Goal: Information Seeking & Learning: Learn about a topic

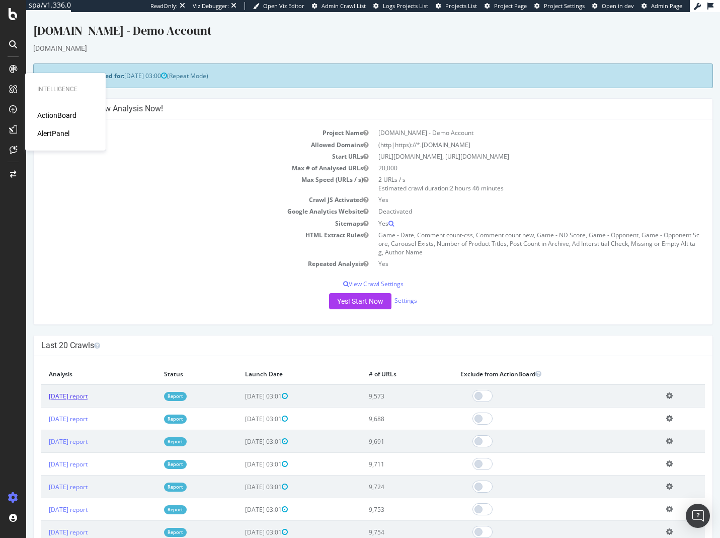
click at [87, 396] on link "2025 Aug. 11th report" at bounding box center [68, 396] width 39 height 9
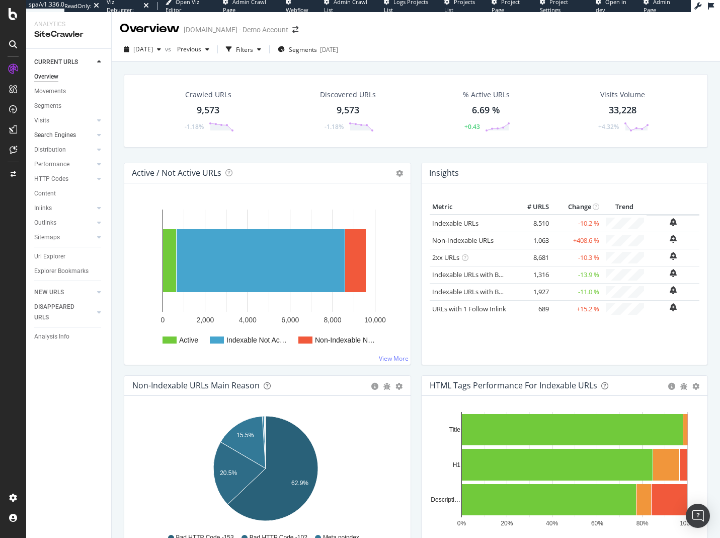
click at [85, 130] on link "Search Engines" at bounding box center [64, 135] width 60 height 11
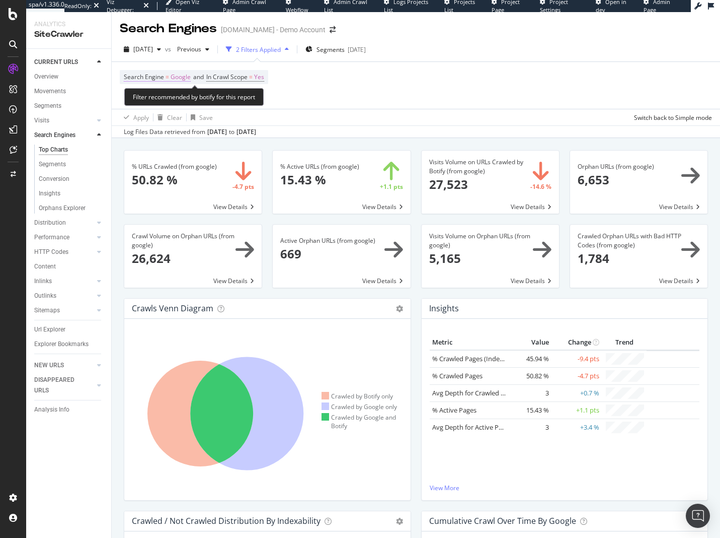
click at [173, 79] on span "Google" at bounding box center [181, 77] width 20 height 14
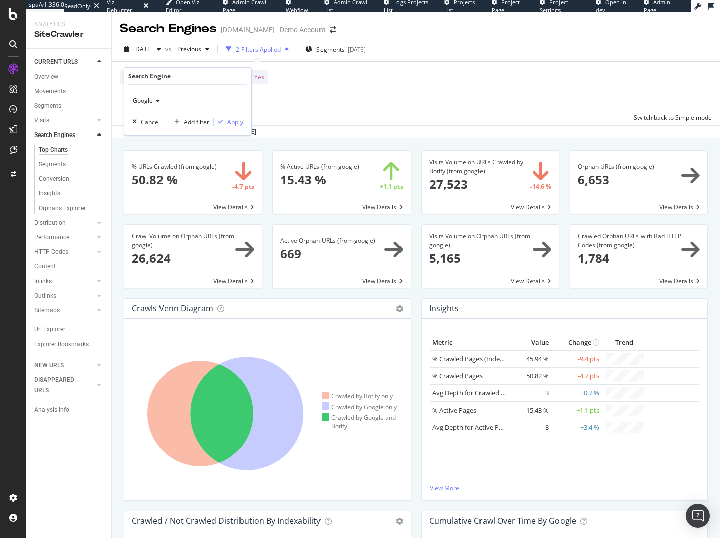
click at [153, 98] on icon at bounding box center [156, 101] width 7 height 6
click at [155, 149] on span "OpenAI" at bounding box center [147, 147] width 21 height 9
click at [228, 126] on div "Apply" at bounding box center [236, 122] width 16 height 9
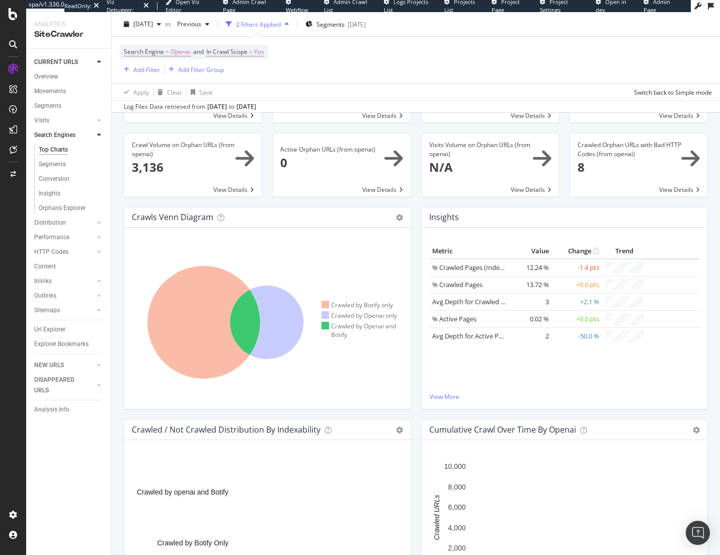
scroll to position [101, 0]
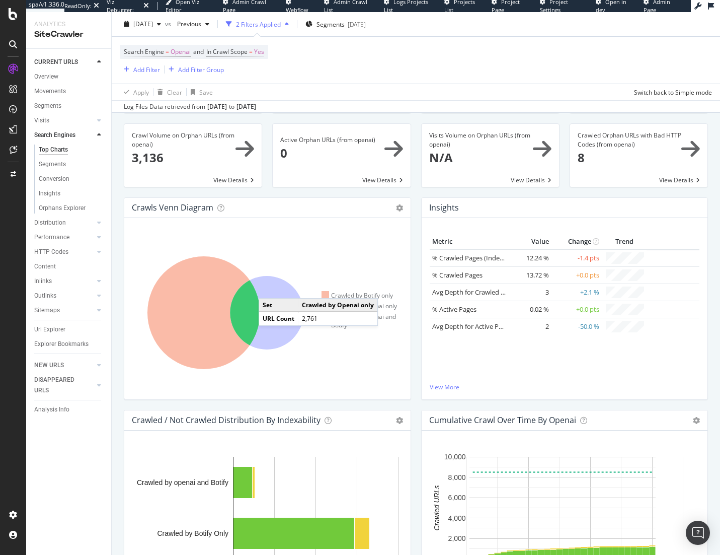
click at [269, 288] on icon at bounding box center [266, 312] width 73 height 73
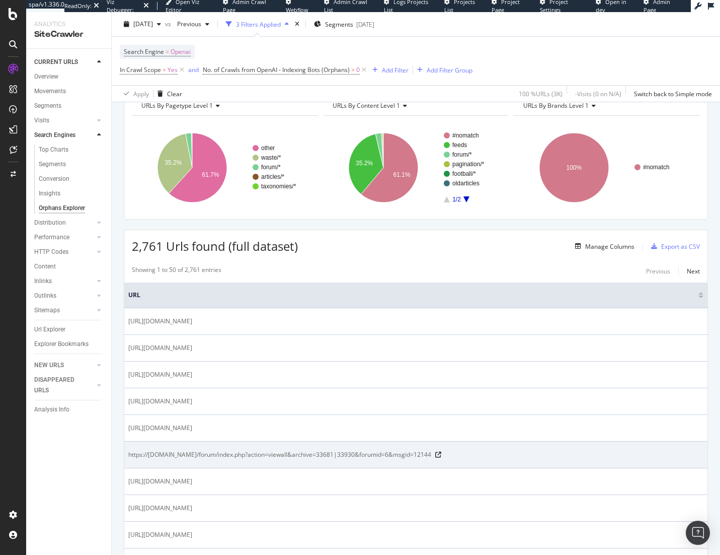
scroll to position [50, 0]
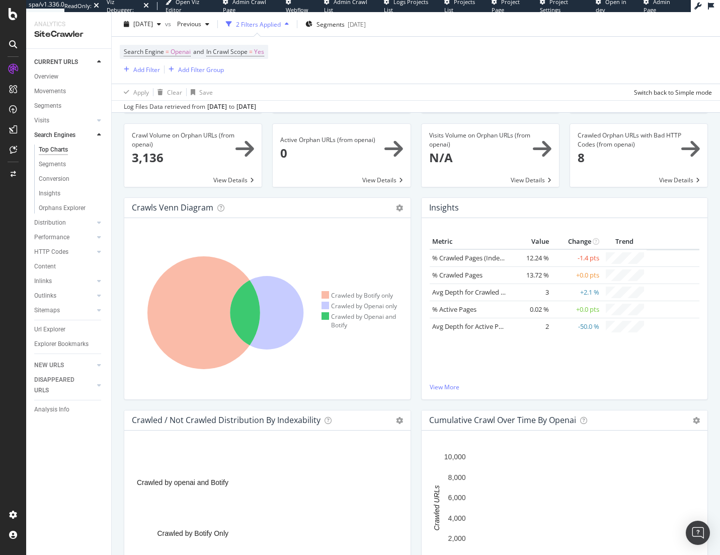
scroll to position [151, 0]
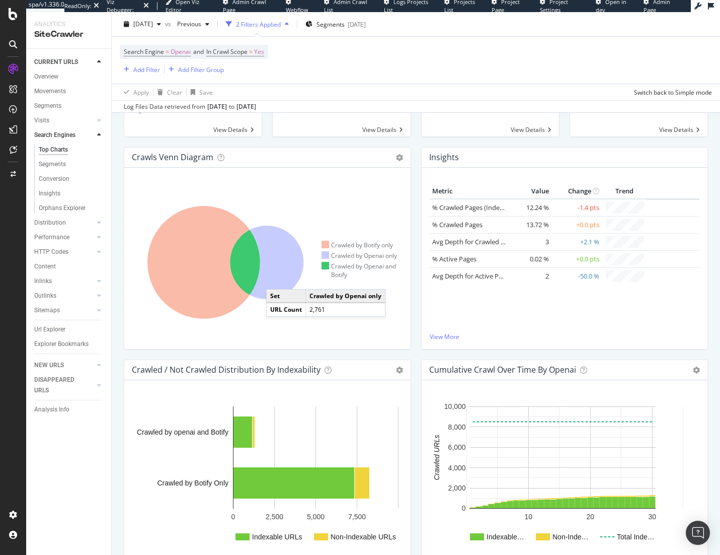
click at [276, 278] on icon at bounding box center [266, 262] width 73 height 73
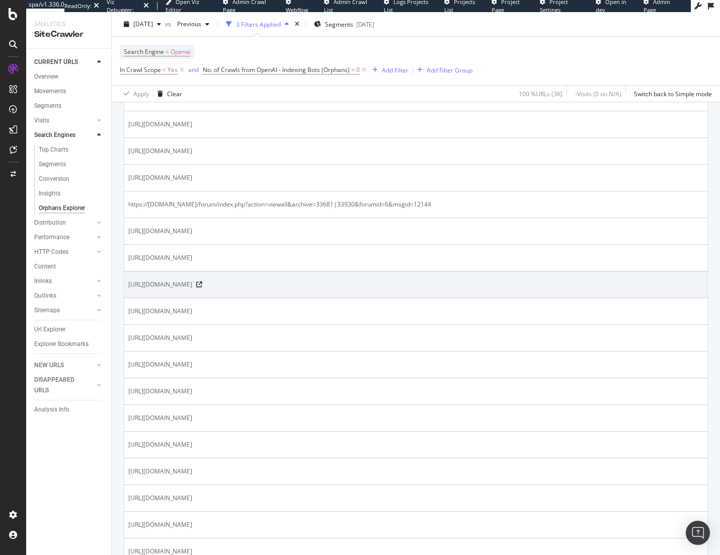
scroll to position [101, 0]
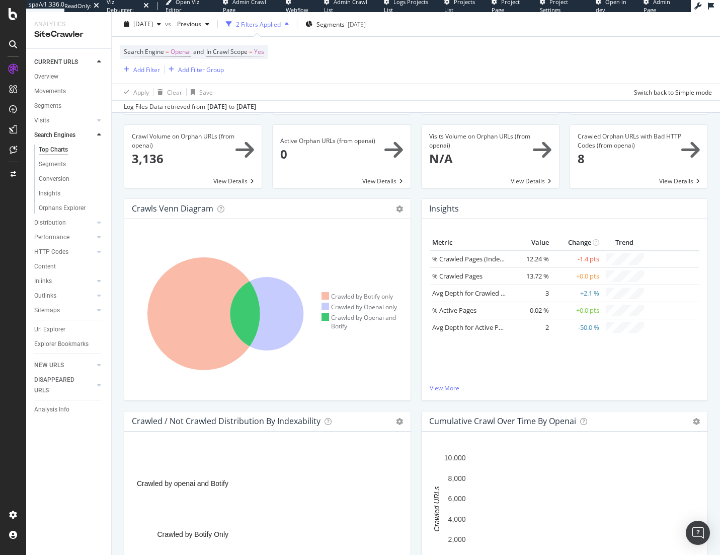
scroll to position [101, 0]
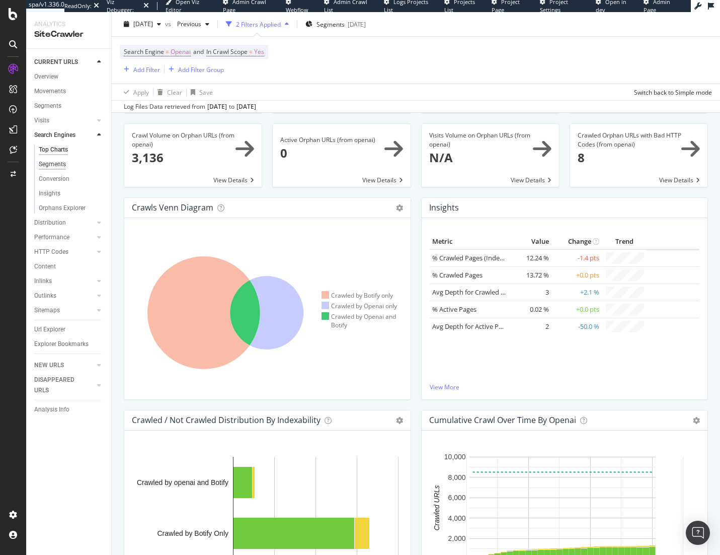
click at [61, 166] on div "Segments" at bounding box center [52, 164] width 27 height 11
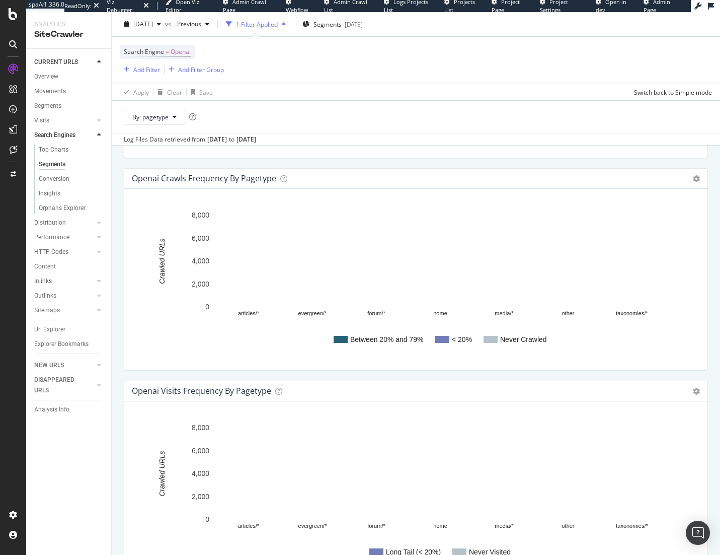
scroll to position [1291, 0]
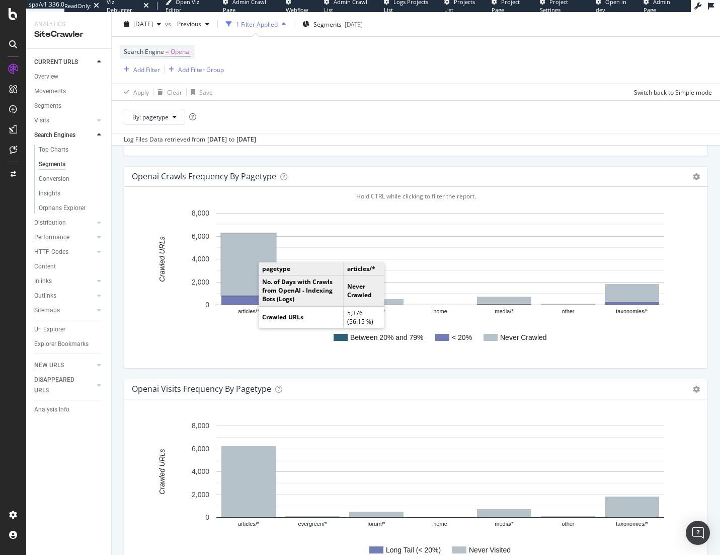
click at [245, 265] on rect "A chart." at bounding box center [248, 264] width 54 height 61
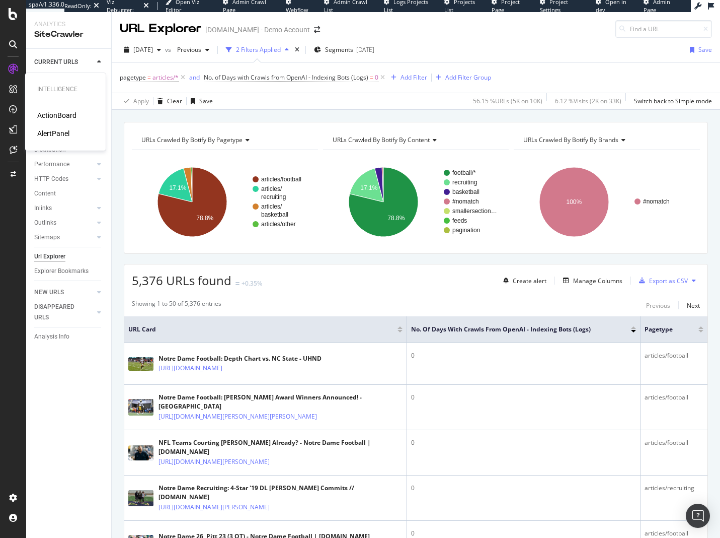
click at [60, 115] on div "ActionBoard" at bounding box center [56, 115] width 39 height 10
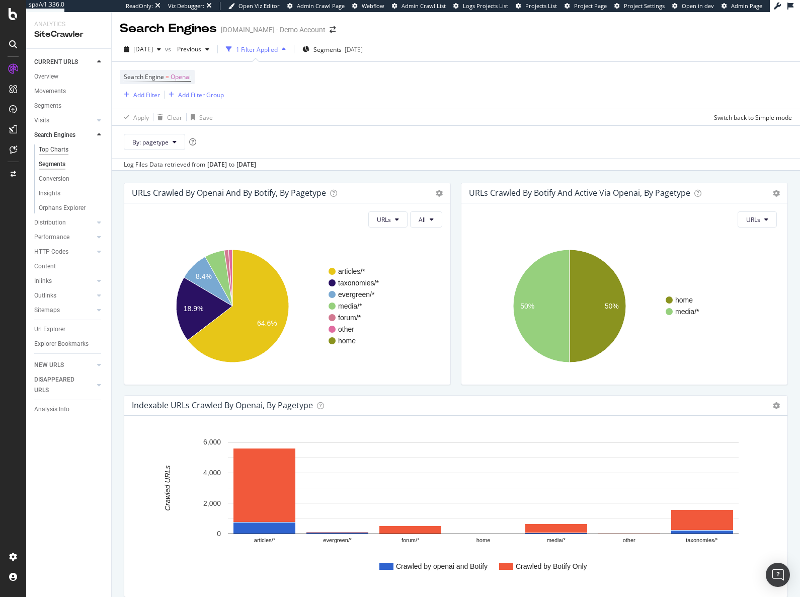
click at [57, 149] on div "Top Charts" at bounding box center [54, 149] width 30 height 11
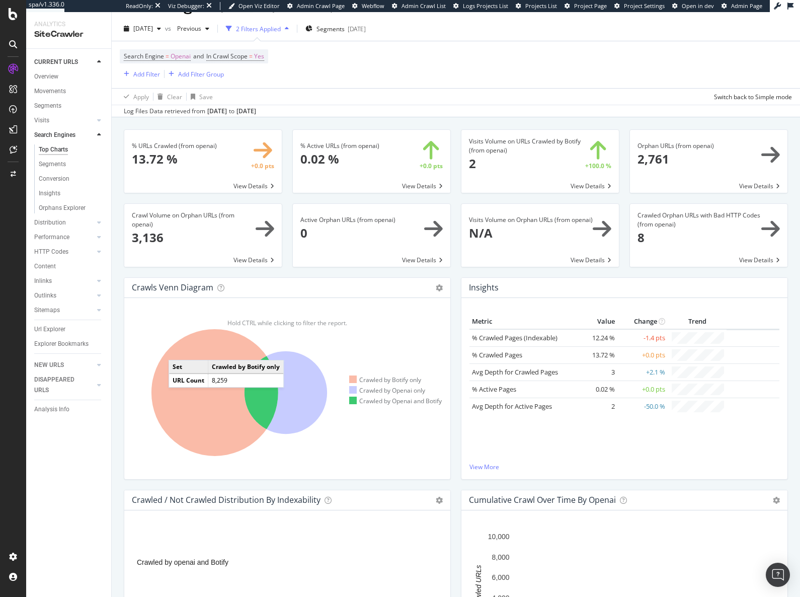
scroll to position [112, 0]
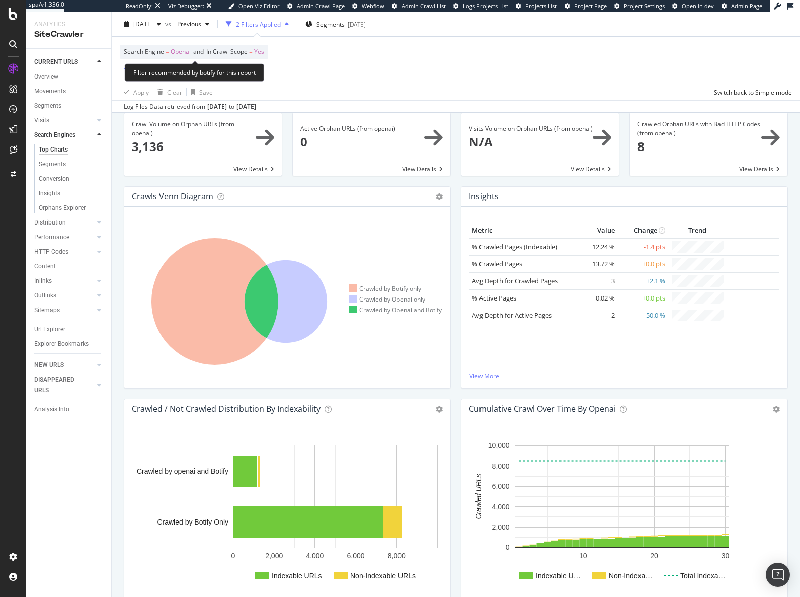
click at [173, 52] on span "Openai" at bounding box center [181, 52] width 20 height 14
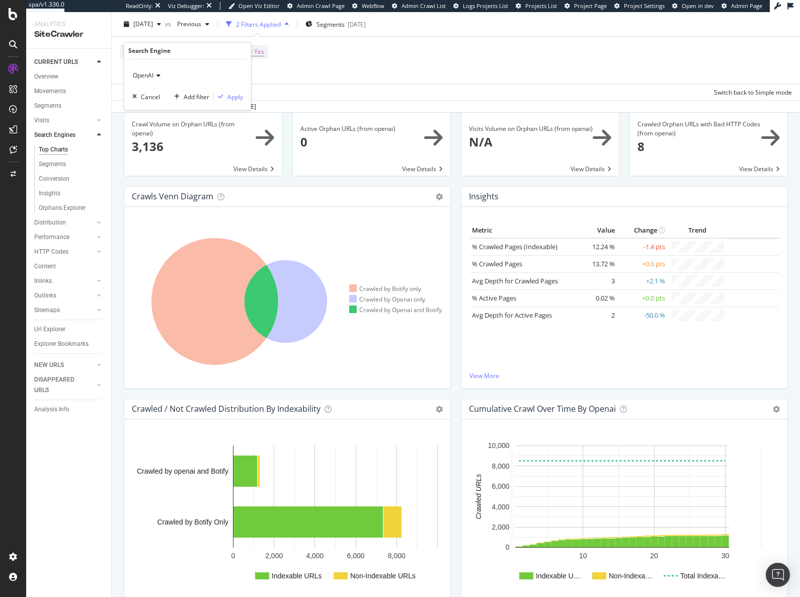
click at [154, 76] on icon at bounding box center [157, 75] width 7 height 6
click at [152, 135] on span "Other AI Bots" at bounding box center [155, 135] width 37 height 9
click at [410, 61] on div "Search Engine = Openai and In Crawl Scope = Yes Add Filter Add Filter Group" at bounding box center [456, 60] width 672 height 47
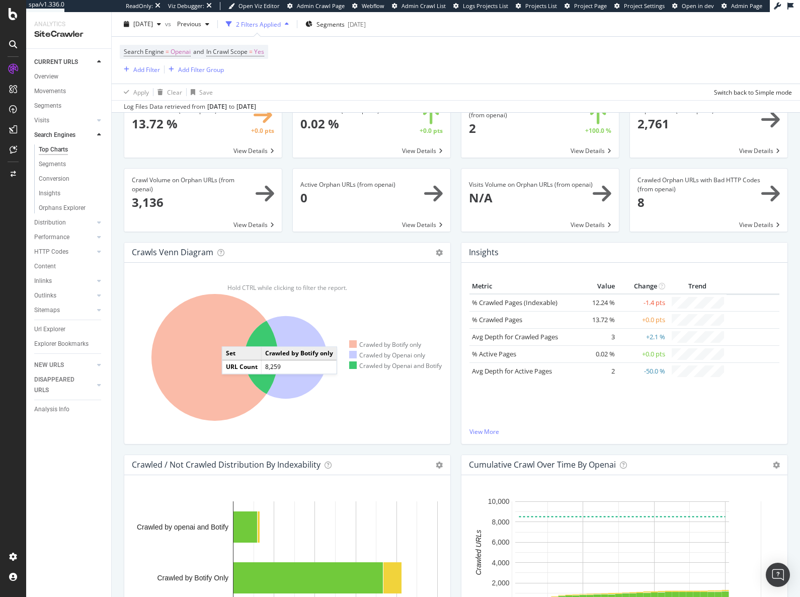
click at [232, 337] on icon at bounding box center [215, 357] width 127 height 127
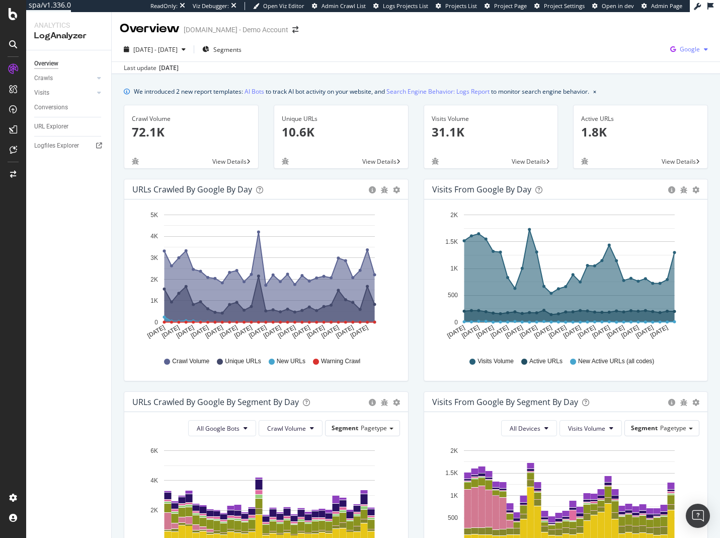
drag, startPoint x: 667, startPoint y: 43, endPoint x: 673, endPoint y: 49, distance: 8.2
click at [668, 45] on icon "button" at bounding box center [673, 49] width 14 height 14
click at [628, 57] on span "OpenAI" at bounding box center [632, 58] width 37 height 9
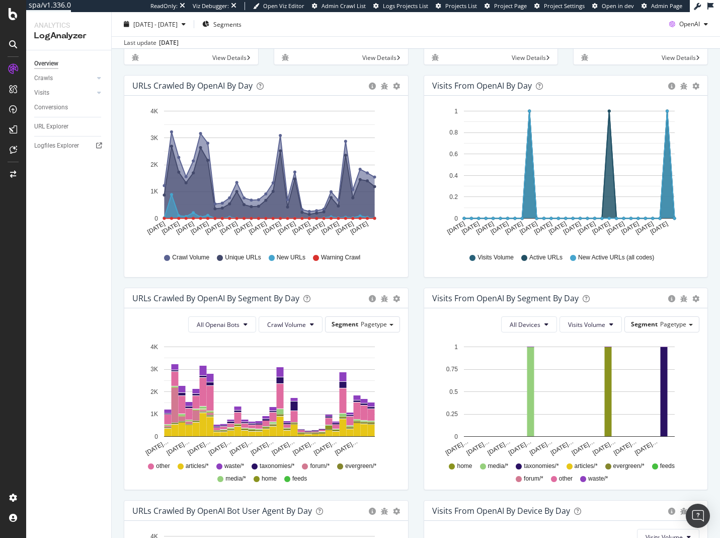
scroll to position [62, 0]
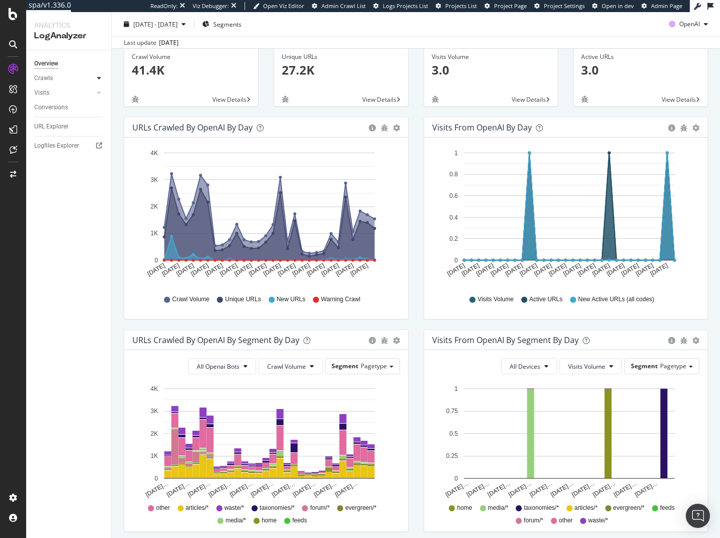
click at [104, 77] on div at bounding box center [99, 78] width 10 height 10
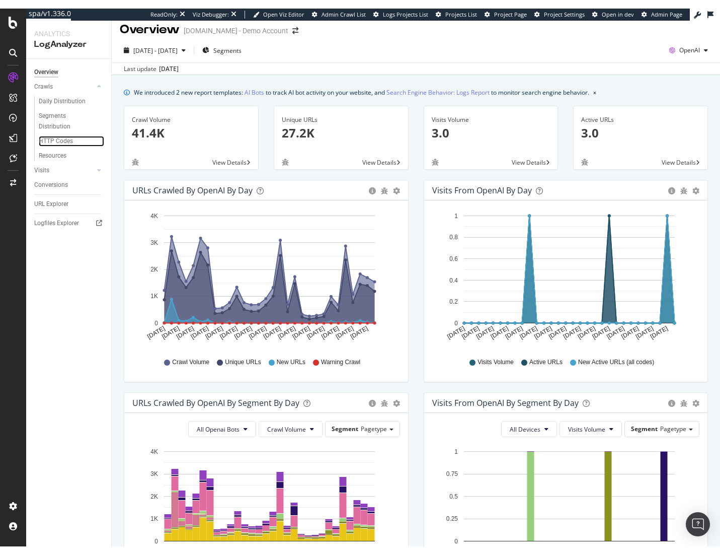
scroll to position [0, 0]
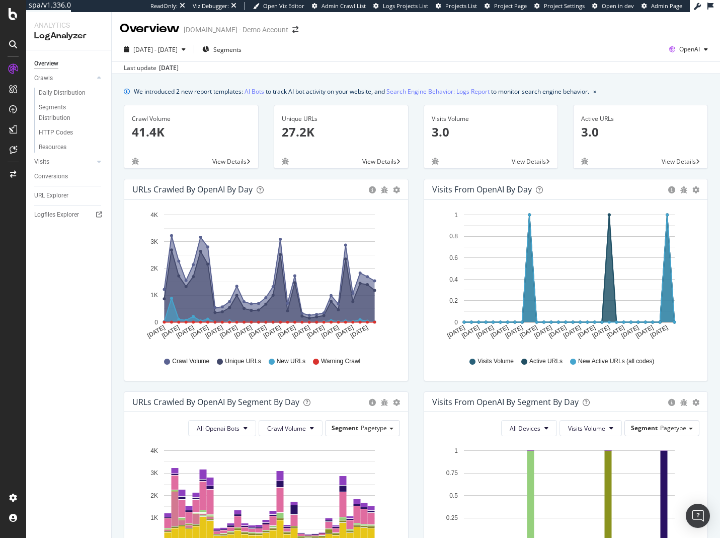
click at [621, 83] on div "We introduced 2 new report templates: AI Bots to track AI bot activity on your …" at bounding box center [416, 462] width 609 height 777
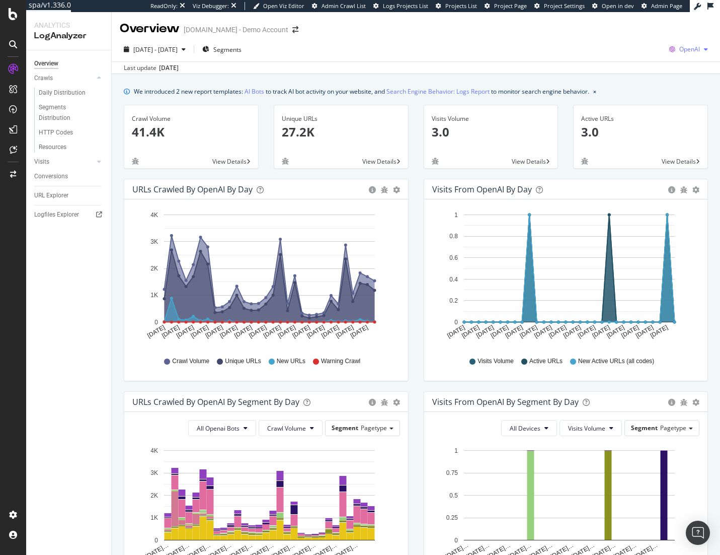
click at [686, 51] on span "OpenAI" at bounding box center [690, 49] width 21 height 9
click at [640, 77] on span "Other AI Bots" at bounding box center [630, 77] width 37 height 9
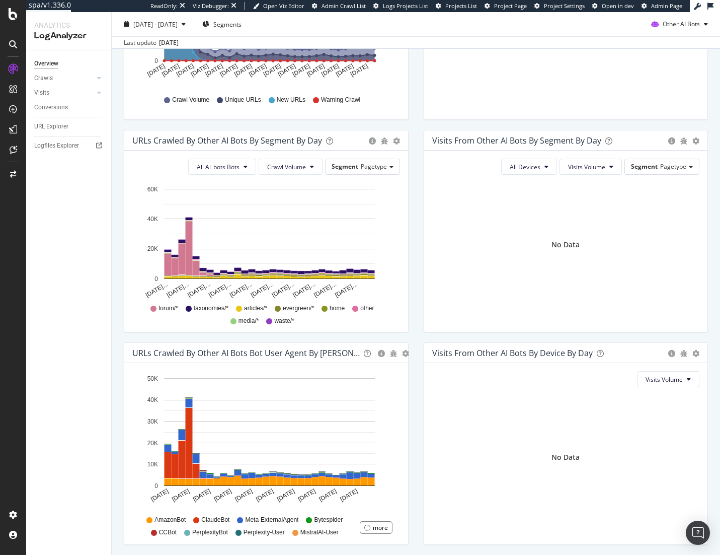
scroll to position [296, 0]
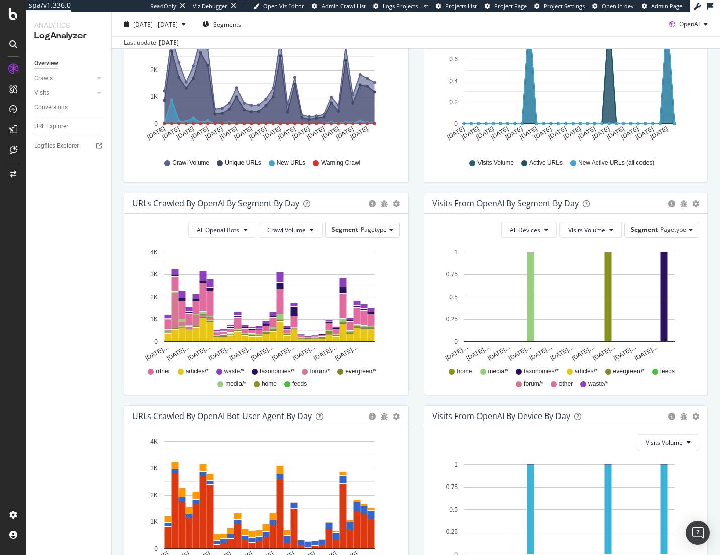
scroll to position [252, 0]
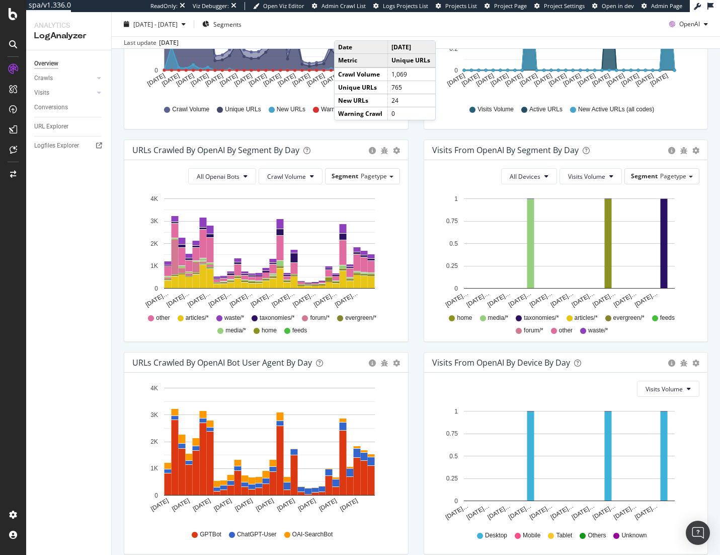
click at [412, 181] on div "URLs Crawled by OpenAI By Segment By Day Timeline (by Value) Table All Openai B…" at bounding box center [266, 245] width 300 height 212
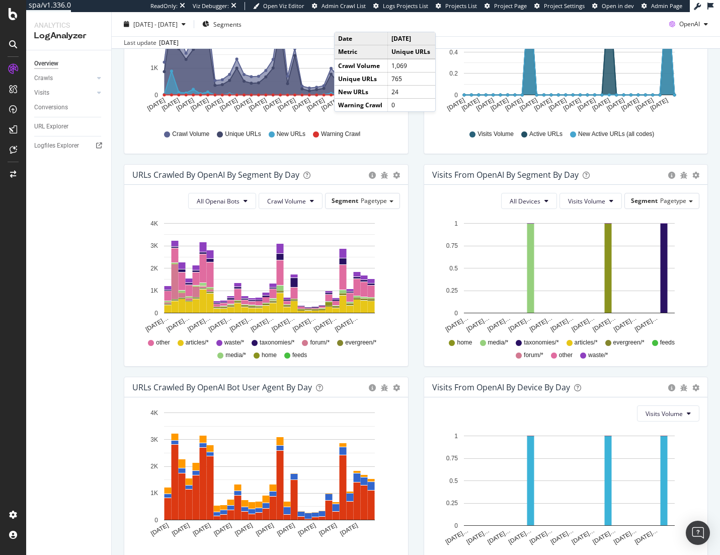
scroll to position [0, 0]
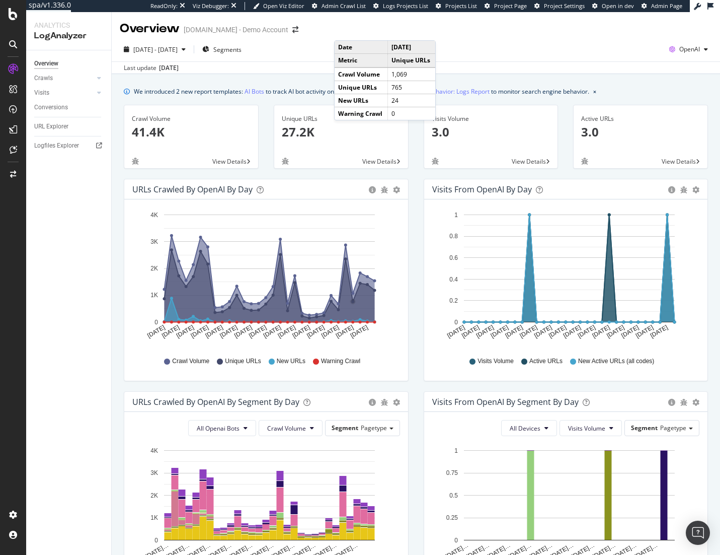
click at [564, 38] on div "2025 Jul. 15th - Aug. 13th Segments OpenAI Last update Aug. 14, 2025" at bounding box center [416, 55] width 609 height 37
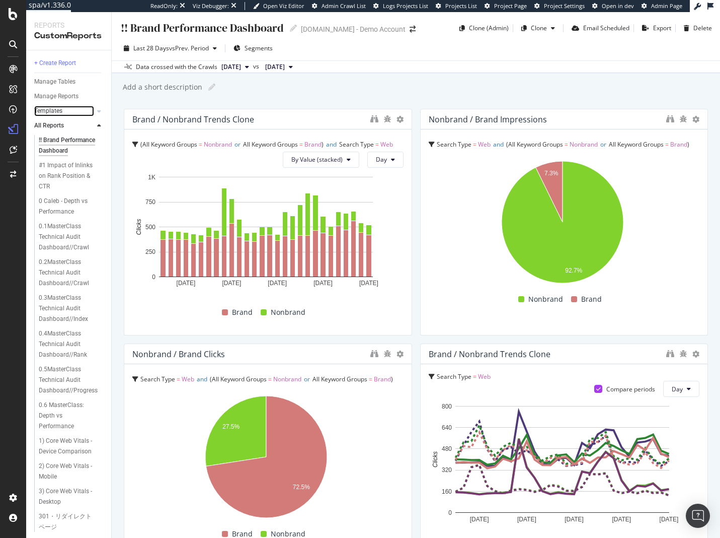
click at [78, 108] on link "Templates" at bounding box center [64, 111] width 60 height 11
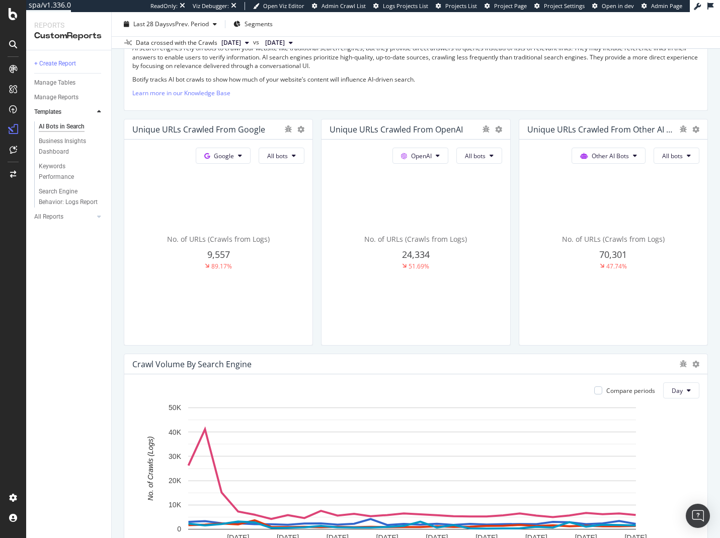
scroll to position [201, 0]
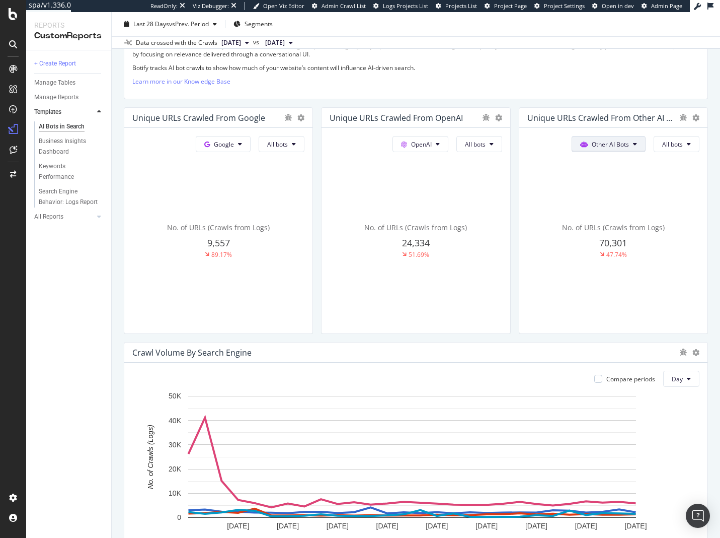
click at [234, 141] on span "Other AI Bots" at bounding box center [224, 144] width 20 height 9
click at [603, 178] on span "Bing" at bounding box center [608, 182] width 39 height 9
click at [305, 148] on button "All bots" at bounding box center [282, 144] width 46 height 16
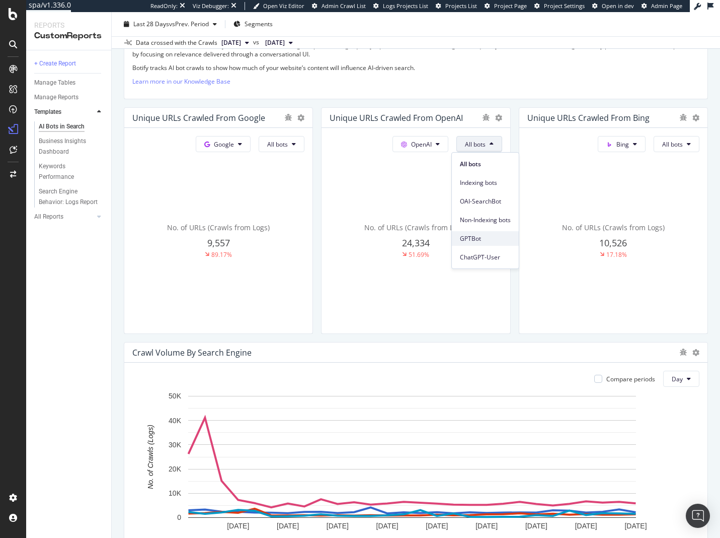
click at [509, 236] on span "GPTBot" at bounding box center [485, 238] width 51 height 9
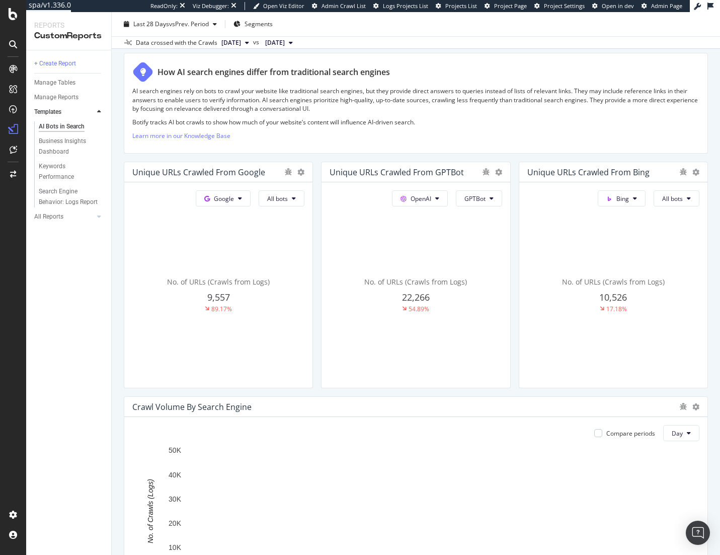
scroll to position [151, 0]
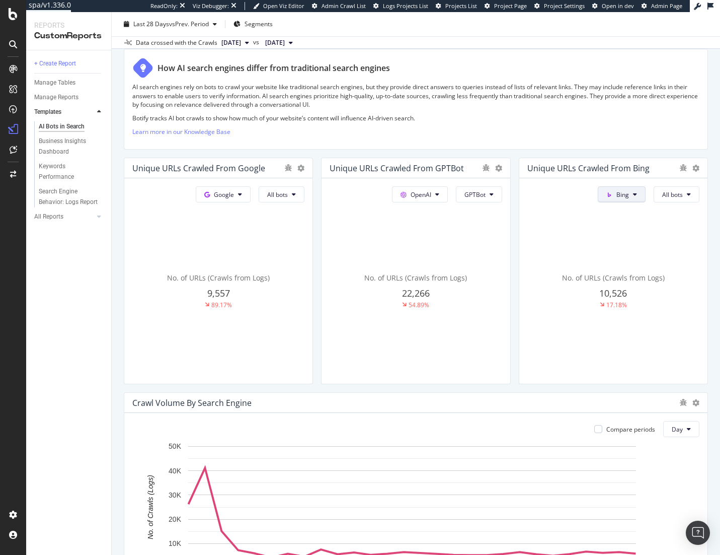
click at [214, 194] on span at bounding box center [209, 194] width 10 height 9
click at [638, 273] on span "Other AI Bots" at bounding box center [634, 270] width 37 height 9
click at [288, 195] on span "All bots" at bounding box center [277, 194] width 21 height 9
click at [612, 198] on span "Perplexity-User" at bounding box center [609, 196] width 56 height 9
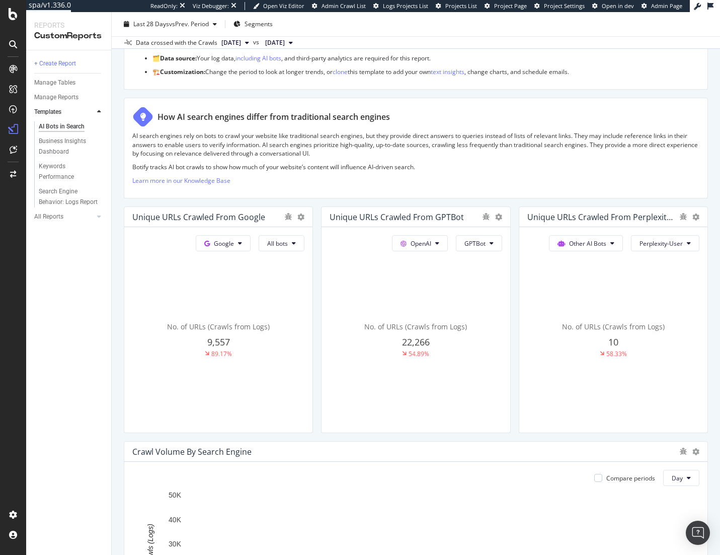
scroll to position [101, 0]
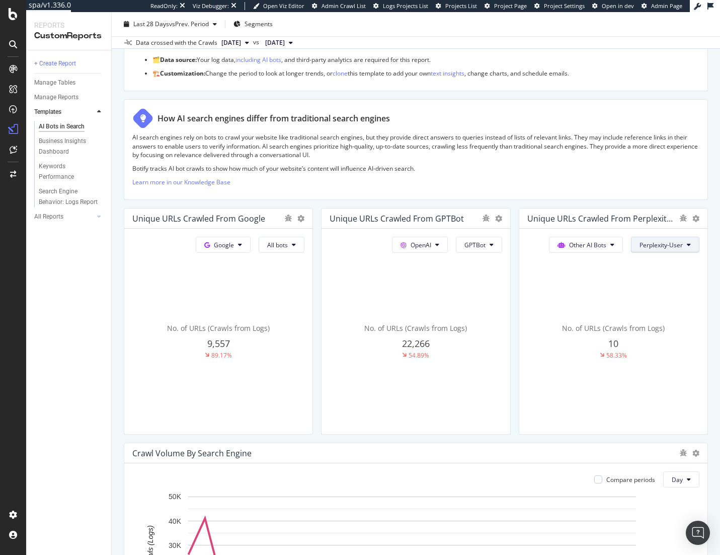
click at [305, 244] on button "Perplexity-User" at bounding box center [282, 245] width 46 height 16
click at [666, 259] on div "All bots" at bounding box center [661, 264] width 72 height 15
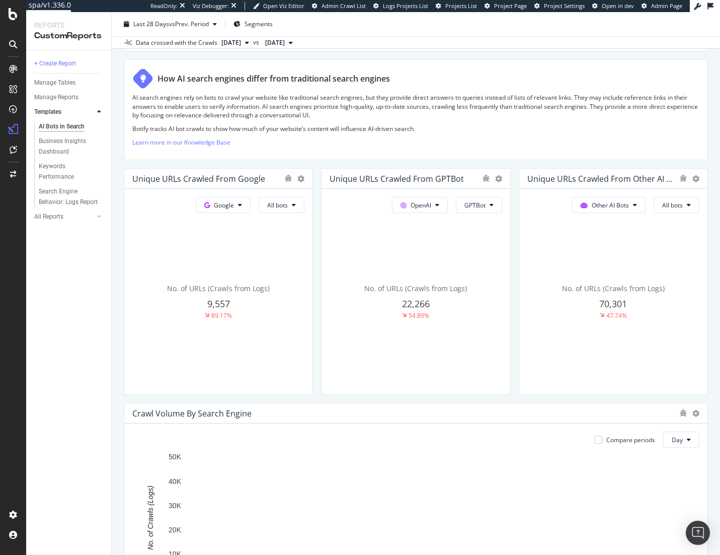
scroll to position [151, 0]
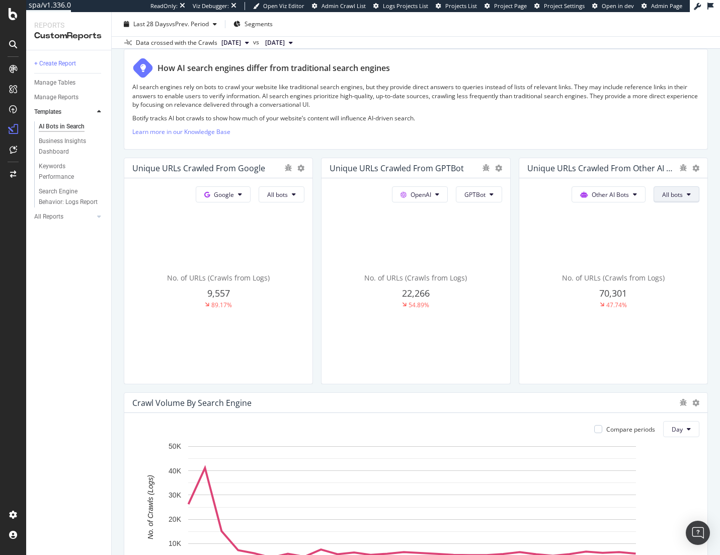
click at [288, 195] on span "All bots" at bounding box center [277, 194] width 21 height 9
click at [701, 235] on div "AI Bots in Search AI Bots in Search UHND.com - Demo Account Clone Schedule Emai…" at bounding box center [416, 283] width 609 height 543
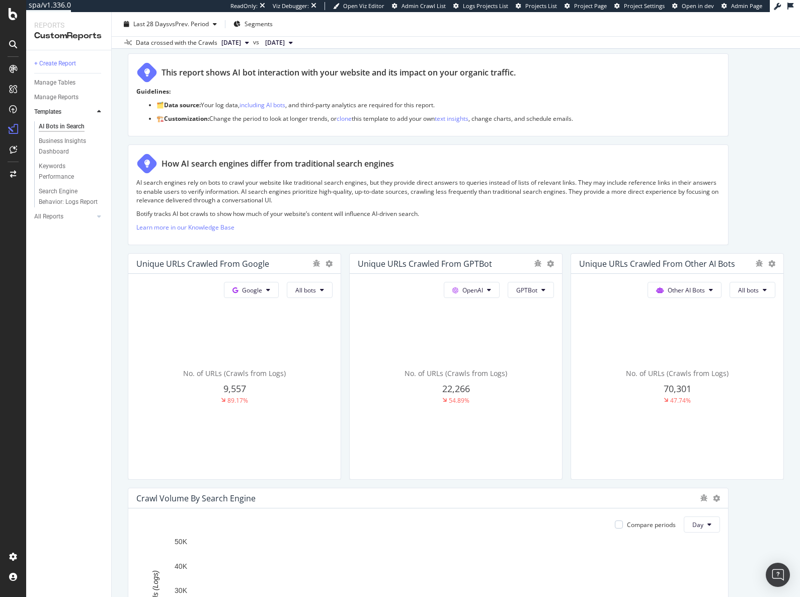
scroll to position [101, 0]
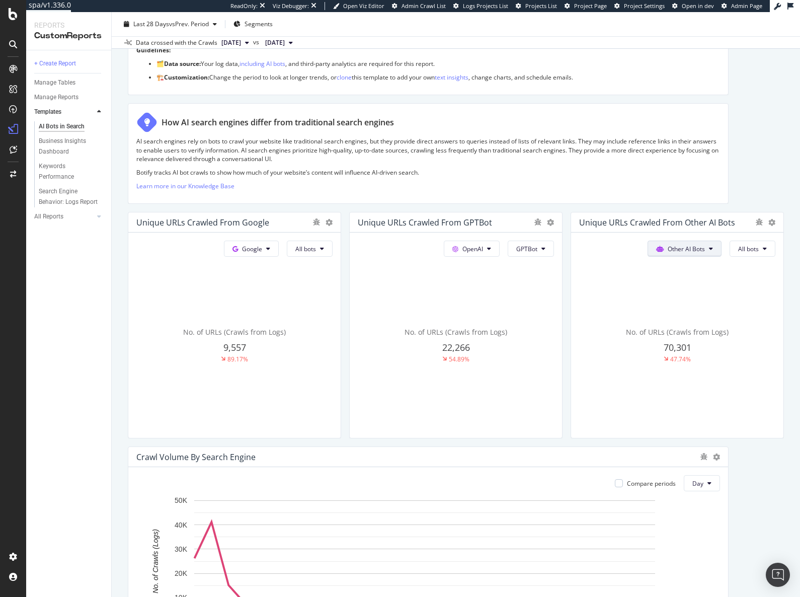
click at [279, 257] on button "Other AI Bots" at bounding box center [251, 249] width 55 height 16
click at [683, 289] on span "Bing" at bounding box center [683, 287] width 39 height 9
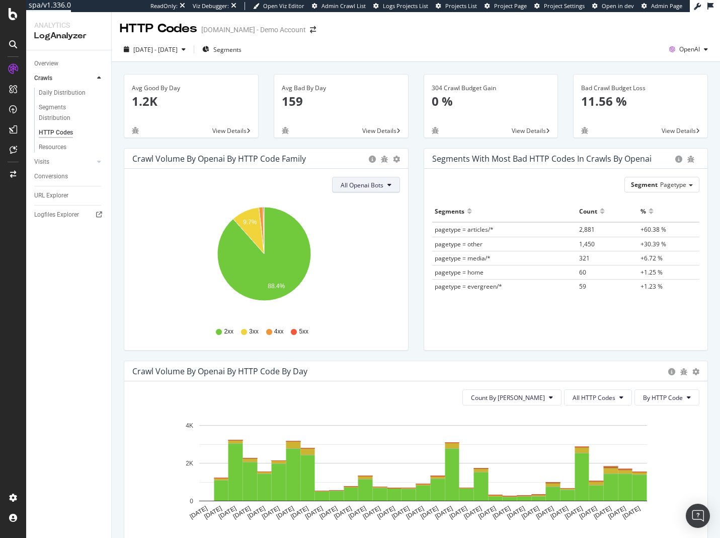
click at [377, 186] on span "All Openai Bots" at bounding box center [362, 185] width 43 height 9
click at [364, 224] on span "GPTBot" at bounding box center [359, 223] width 44 height 9
click at [591, 401] on span "All HTTP Codes" at bounding box center [594, 397] width 43 height 9
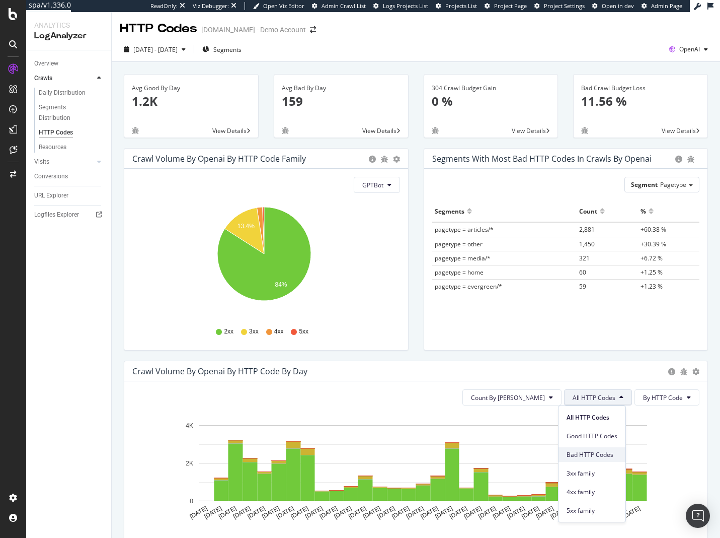
click at [605, 452] on span "Bad HTTP Codes" at bounding box center [592, 454] width 51 height 9
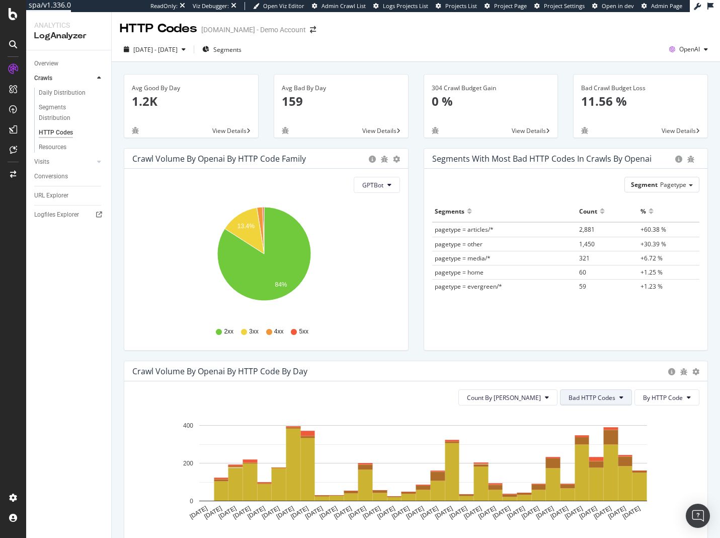
click at [608, 397] on span "Bad HTTP Codes" at bounding box center [592, 397] width 47 height 9
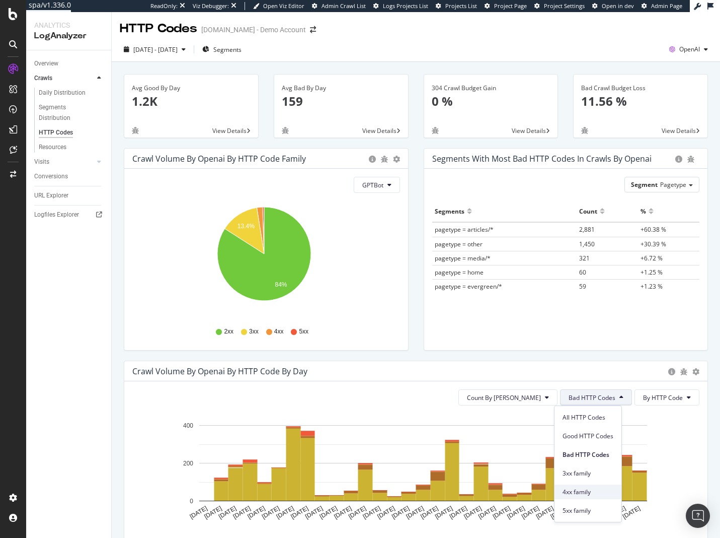
click at [593, 489] on span "4xx family" at bounding box center [588, 491] width 51 height 9
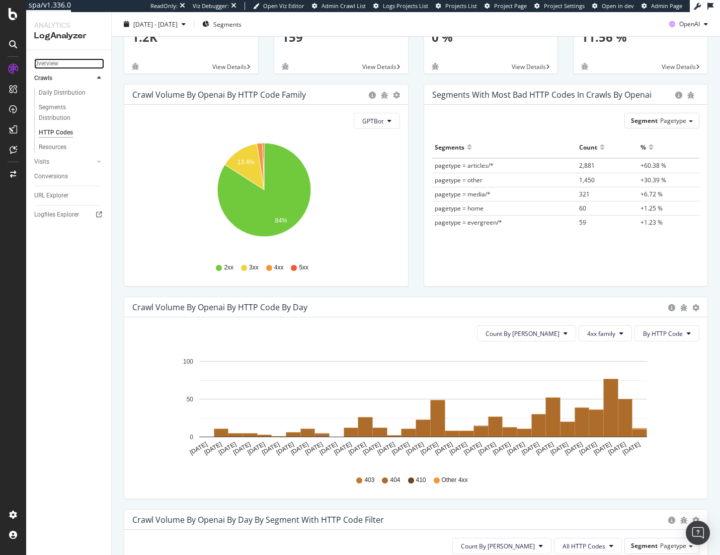
scroll to position [101, 0]
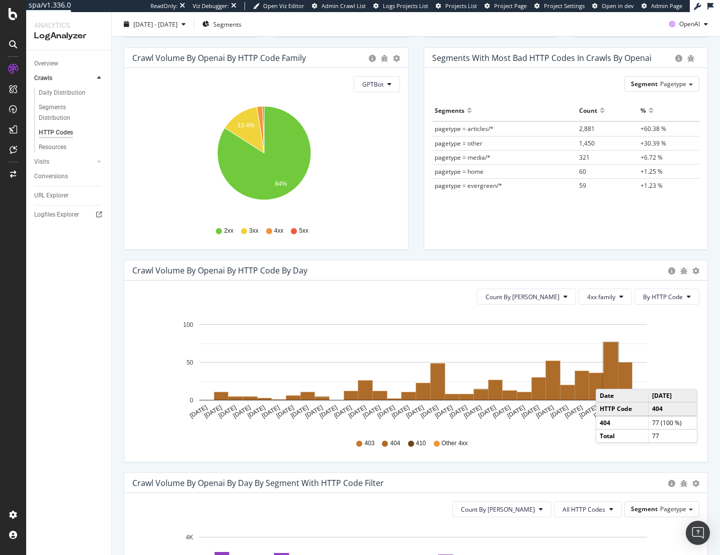
click at [606, 379] on rect "A chart." at bounding box center [611, 370] width 15 height 57
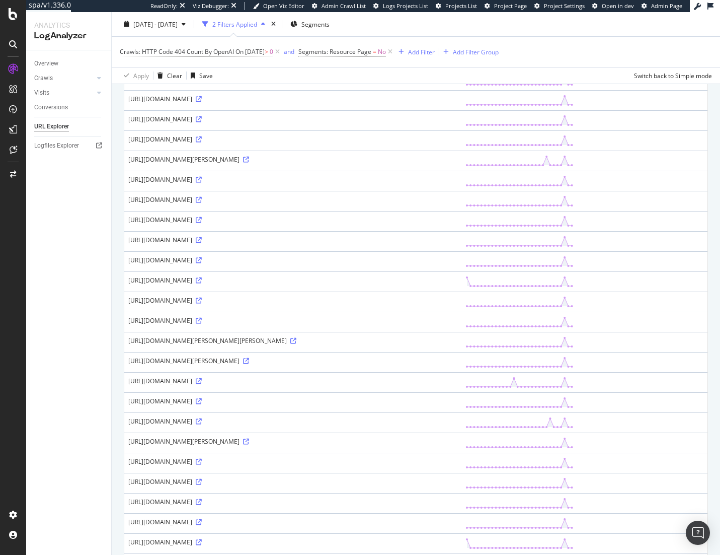
scroll to position [151, 0]
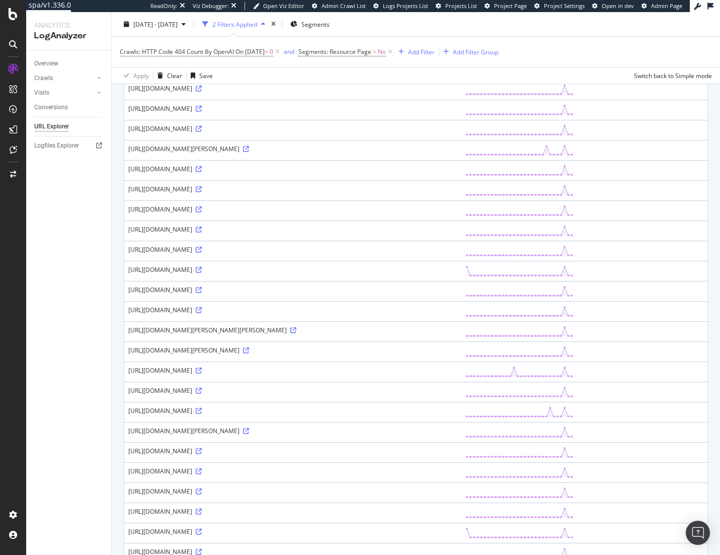
drag, startPoint x: 286, startPoint y: 380, endPoint x: 404, endPoint y: 380, distance: 117.8
click at [349, 374] on div "https://www.uhnd.com/articles/football/ibg-avoiding-letdowns-edition-18729/" at bounding box center [292, 370] width 329 height 9
click at [712, 380] on div "65 URLs found Manage Columns Export as CSV Showing 1 to 50 of 65 entries Standa…" at bounding box center [416, 525] width 609 height 1135
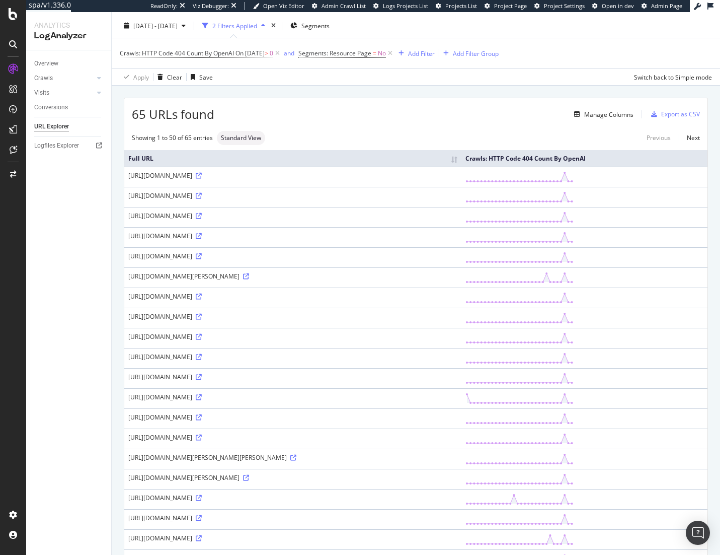
scroll to position [0, 0]
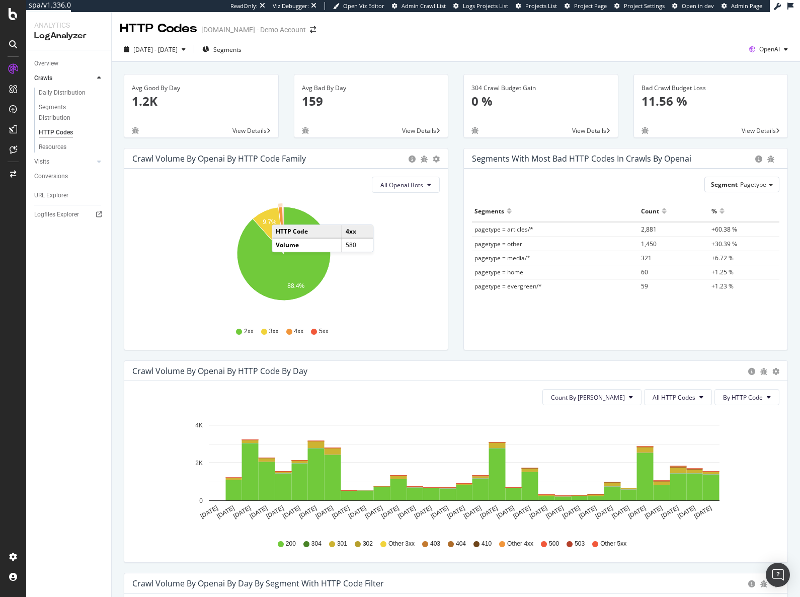
click at [282, 215] on icon "A chart." at bounding box center [281, 230] width 6 height 47
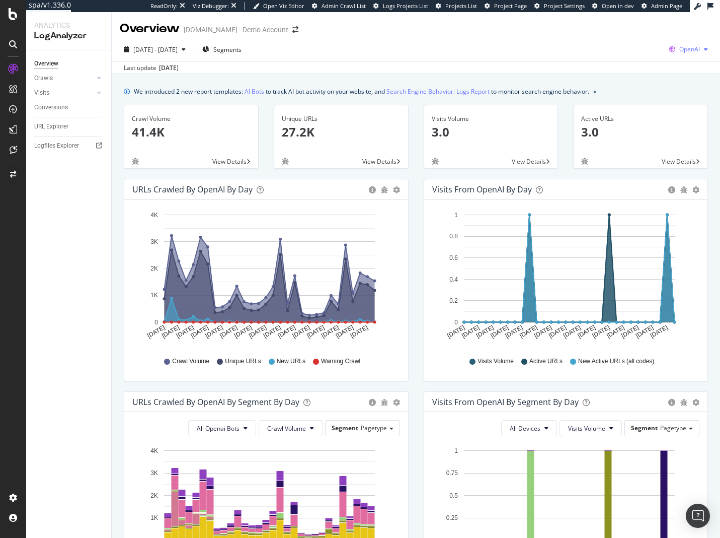
click at [686, 53] on span "OpenAI" at bounding box center [690, 49] width 21 height 9
click at [680, 43] on div "OpenAI" at bounding box center [688, 49] width 47 height 15
drag, startPoint x: 690, startPoint y: 47, endPoint x: 665, endPoint y: 51, distance: 25.0
click at [689, 48] on span "OpenAI" at bounding box center [690, 49] width 21 height 9
click at [623, 24] on span "Google" at bounding box center [630, 21] width 37 height 9
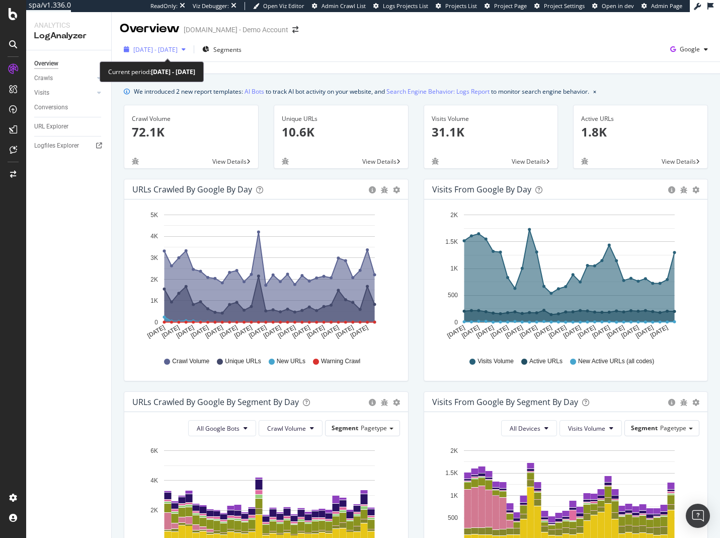
click at [154, 56] on div "[DATE] - [DATE]" at bounding box center [155, 49] width 70 height 15
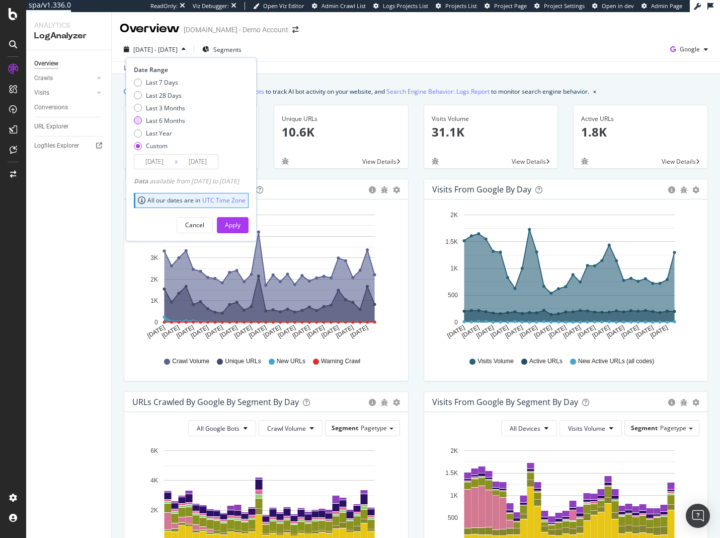
click at [161, 121] on div "Last 6 Months" at bounding box center [165, 120] width 39 height 9
type input "[DATE]"
click at [241, 229] on div "Apply" at bounding box center [233, 224] width 16 height 9
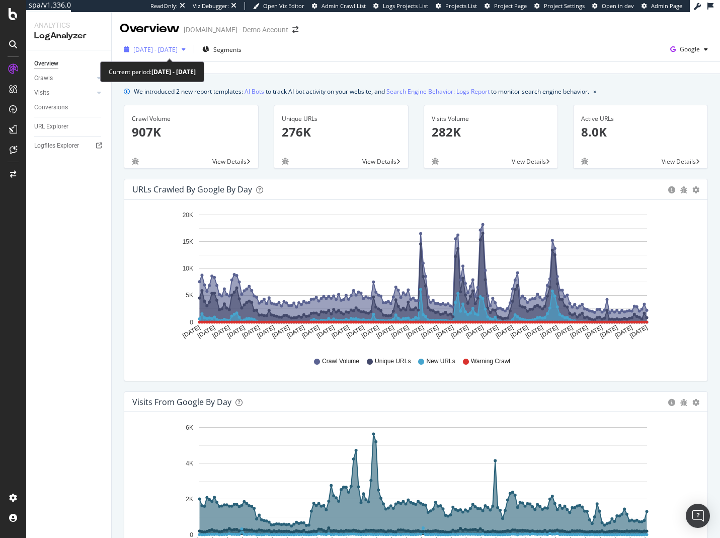
click at [170, 48] on span "[DATE] - [DATE]" at bounding box center [155, 49] width 44 height 9
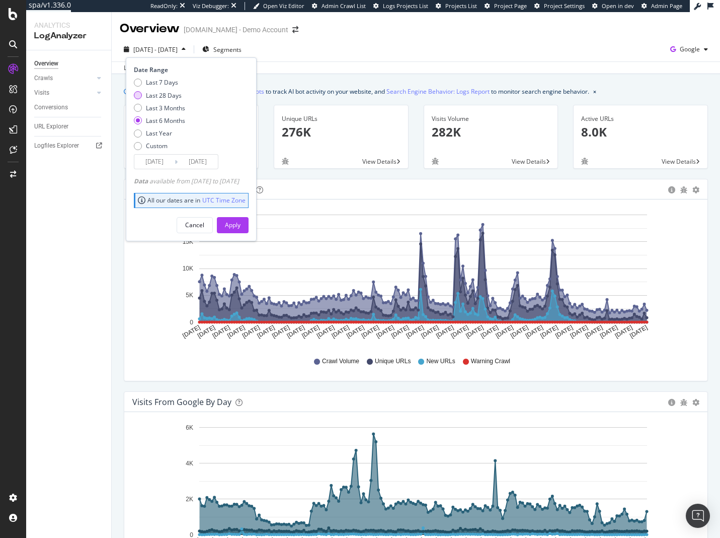
click at [164, 98] on div "Last 28 Days" at bounding box center [164, 95] width 36 height 9
type input "[DATE]"
click at [241, 226] on div "Apply" at bounding box center [233, 224] width 16 height 9
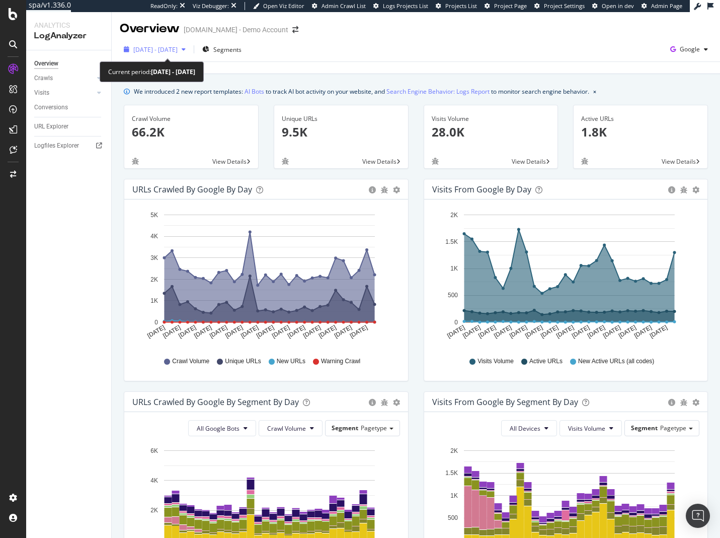
click at [167, 54] on div "2025 Jul. 17th - Aug. 13th" at bounding box center [155, 49] width 70 height 15
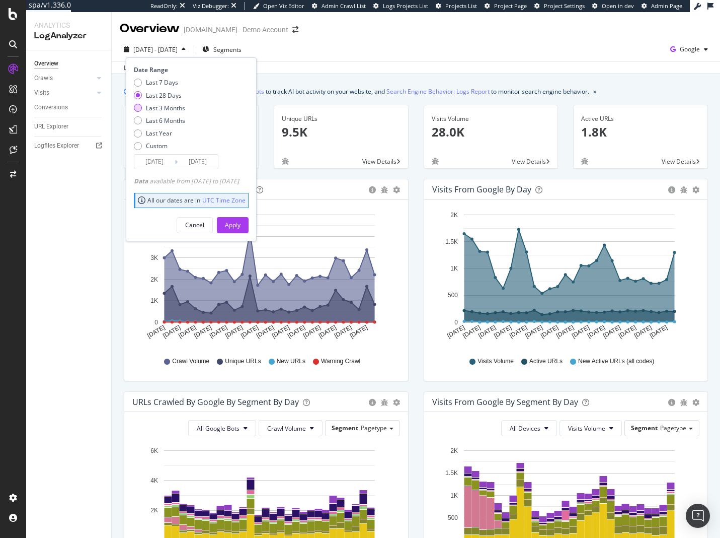
click at [151, 106] on div "Last 3 Months" at bounding box center [165, 108] width 39 height 9
type input "2025/05/14"
click at [241, 224] on div "Apply" at bounding box center [233, 224] width 16 height 9
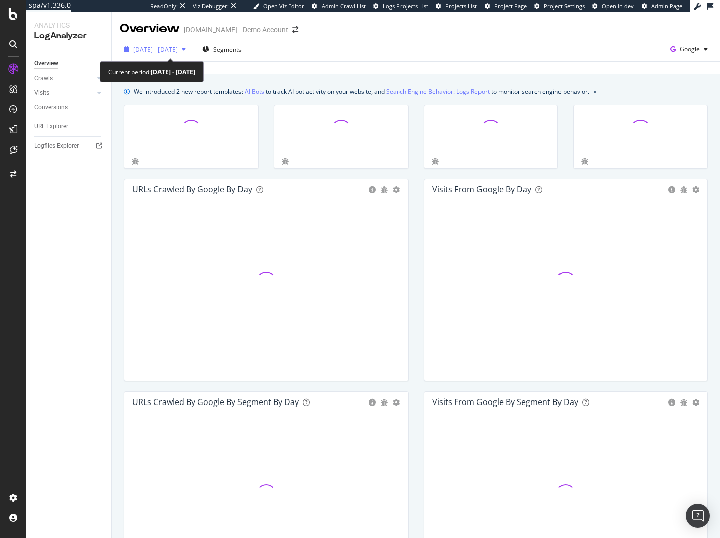
click at [151, 56] on div "2025 May. 14th - Aug. 13th" at bounding box center [155, 49] width 70 height 15
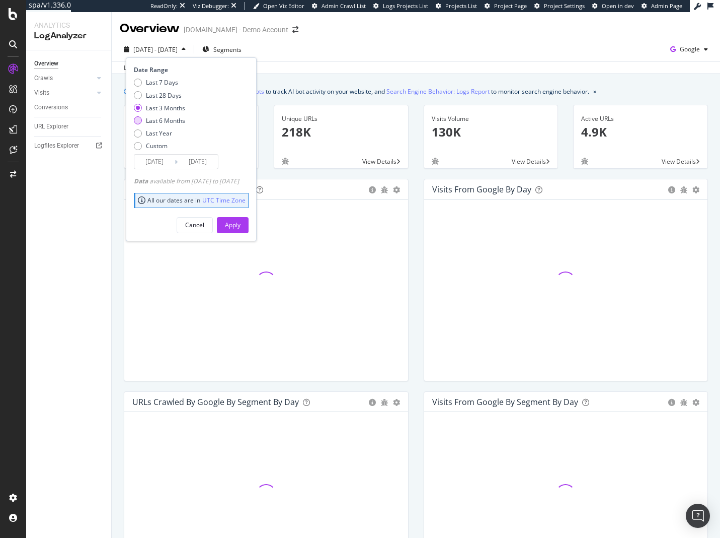
click at [158, 116] on div "Last 6 Months" at bounding box center [165, 120] width 39 height 9
type input "2025/02/14"
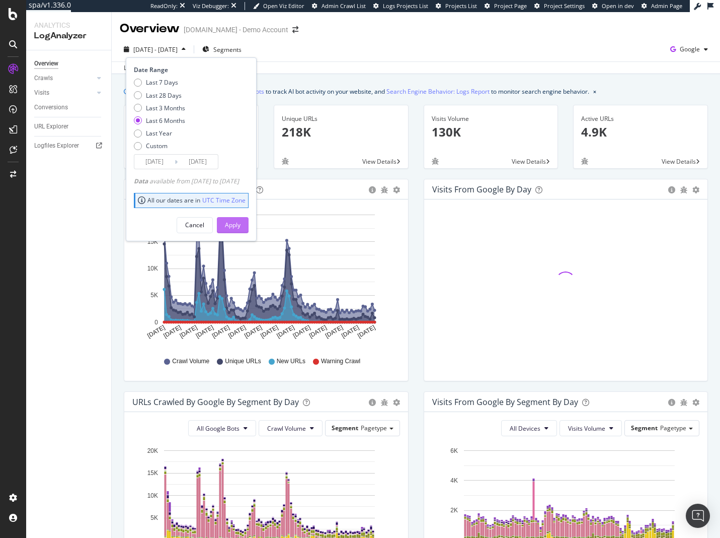
click at [241, 226] on div "Apply" at bounding box center [233, 224] width 16 height 9
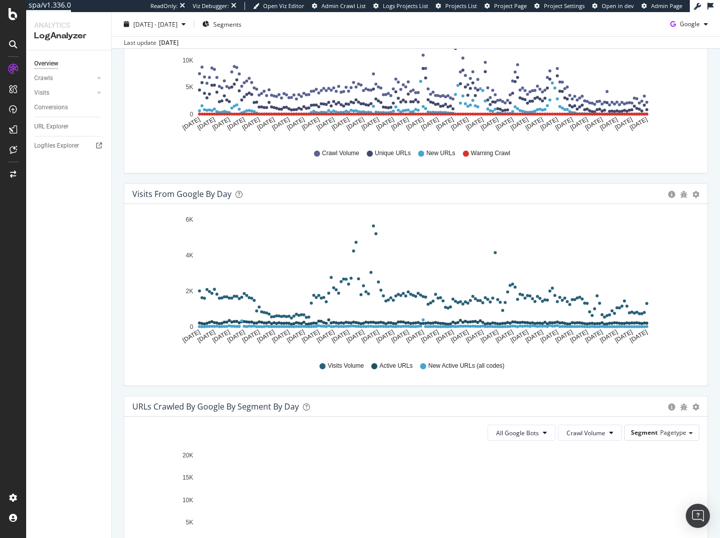
scroll to position [201, 0]
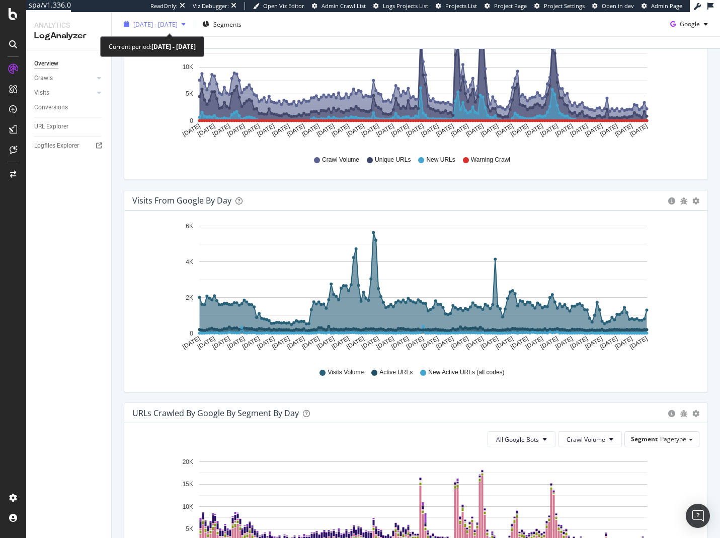
click at [169, 20] on span "2025 Feb. 14th - Aug. 13th" at bounding box center [155, 24] width 44 height 9
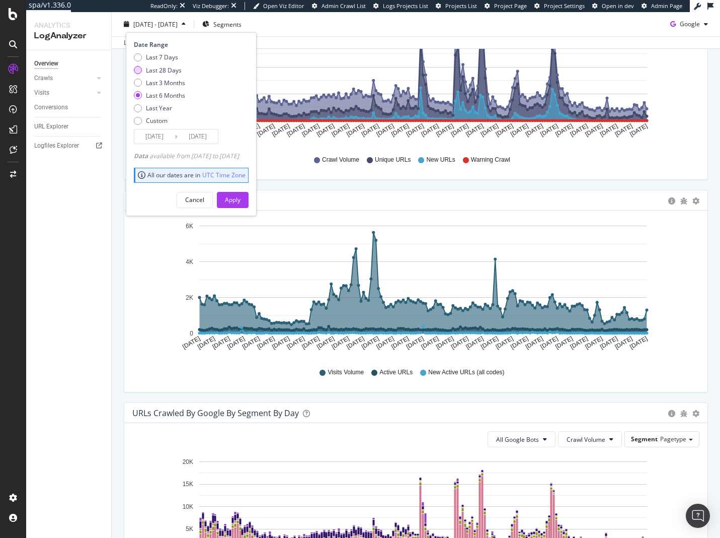
click at [152, 70] on div "Last 28 Days" at bounding box center [164, 69] width 36 height 9
type input "2025/07/17"
click at [241, 194] on div "Apply" at bounding box center [233, 199] width 16 height 15
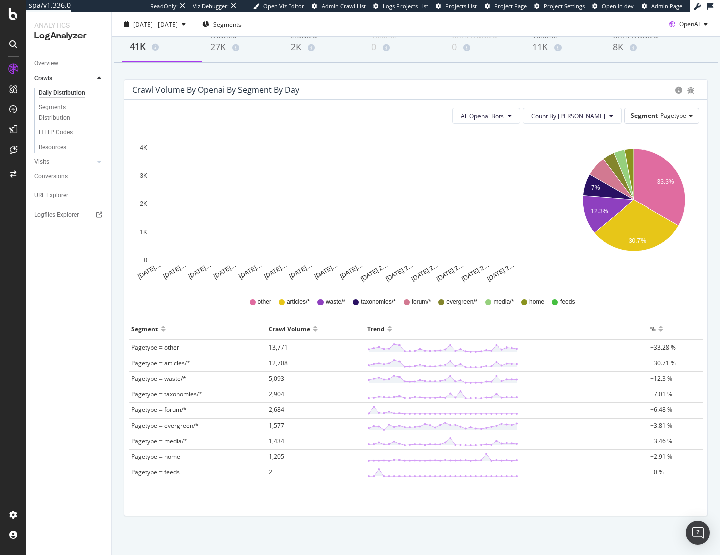
scroll to position [68, 0]
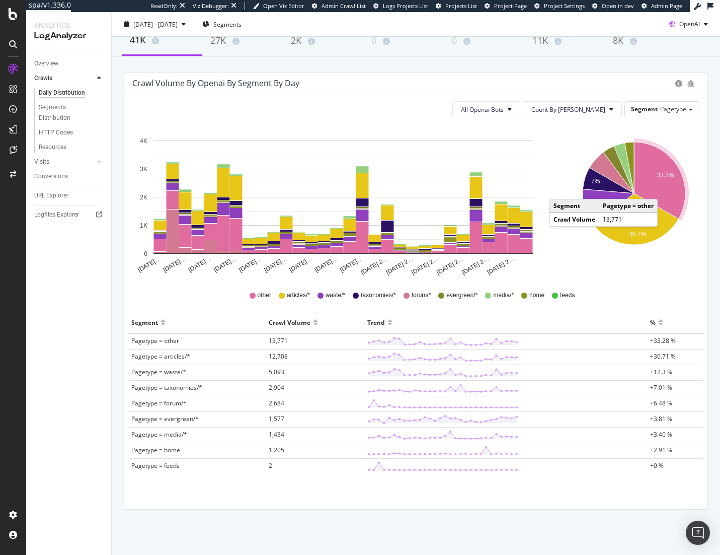
click at [660, 189] on icon "A chart." at bounding box center [659, 180] width 51 height 77
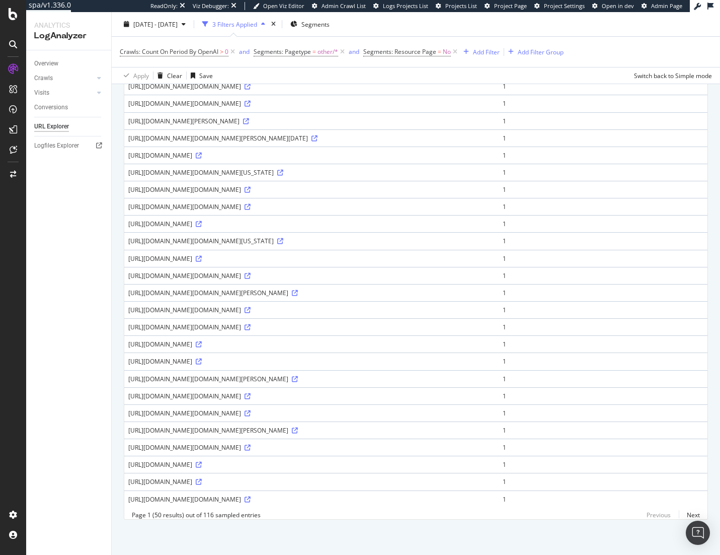
scroll to position [808, 0]
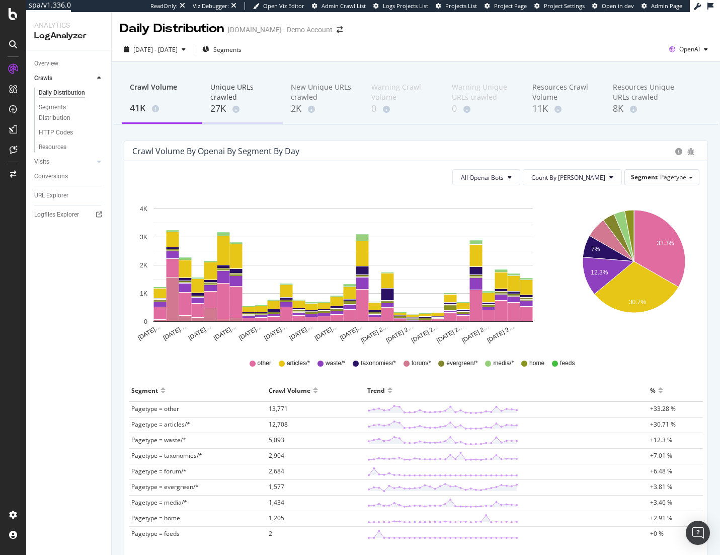
click at [221, 106] on div "27K" at bounding box center [242, 108] width 64 height 13
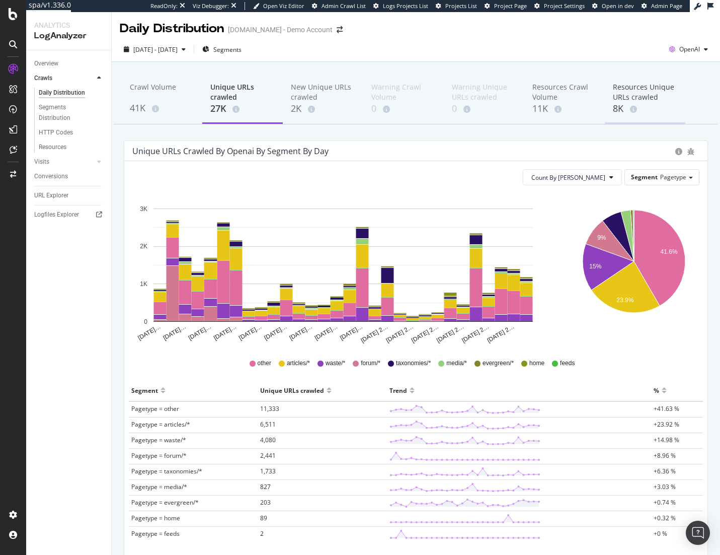
click at [639, 90] on div "Resources Unique URLs crawled" at bounding box center [645, 92] width 64 height 20
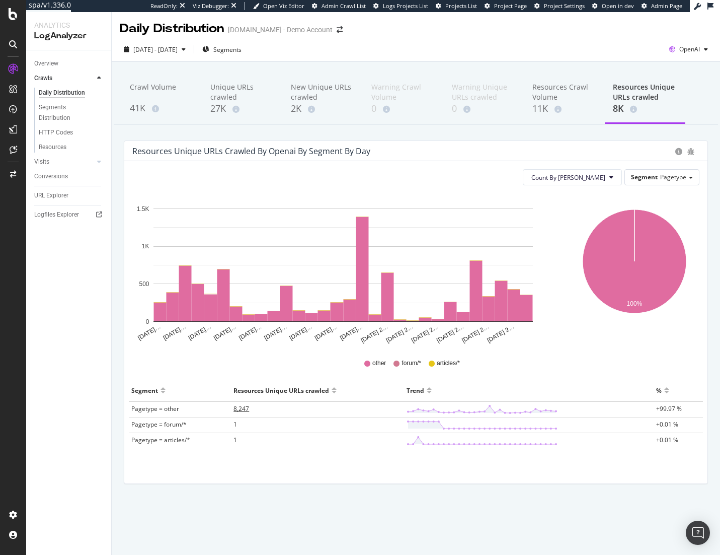
click at [238, 410] on span "8,247" at bounding box center [242, 408] width 16 height 9
click at [43, 55] on div "Overview Crawls Daily Distribution Segments Distribution HTTP Codes Resources V…" at bounding box center [68, 302] width 85 height 504
click at [46, 61] on div "Overview" at bounding box center [46, 63] width 24 height 11
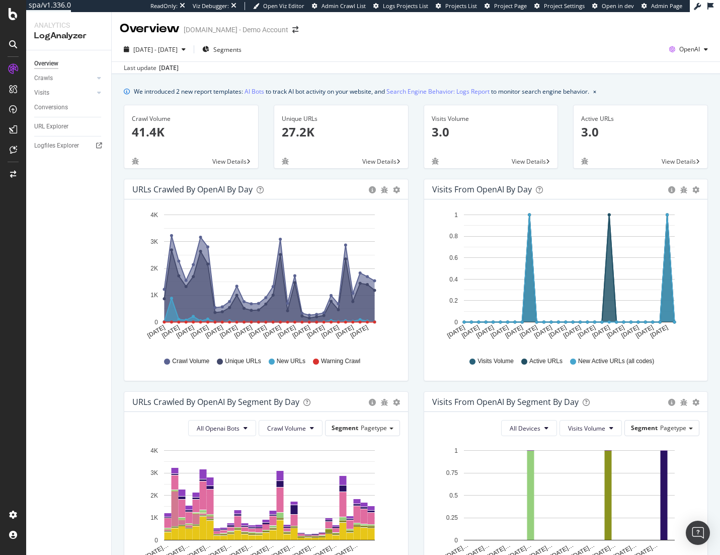
click at [98, 227] on div "Overview Crawls Daily Distribution Segments Distribution HTTP Codes Resources V…" at bounding box center [68, 302] width 85 height 504
click at [59, 282] on div "Overview Crawls Daily Distribution Segments Distribution HTTP Codes Resources V…" at bounding box center [68, 302] width 85 height 504
click at [682, 51] on span "OpenAI" at bounding box center [690, 49] width 21 height 9
click at [679, 91] on div "We introduced 2 new report templates: AI Bots to track AI bot activity on your …" at bounding box center [416, 91] width 584 height 11
click at [95, 312] on div "Overview Crawls Daily Distribution Segments Distribution HTTP Codes Resources V…" at bounding box center [68, 302] width 85 height 504
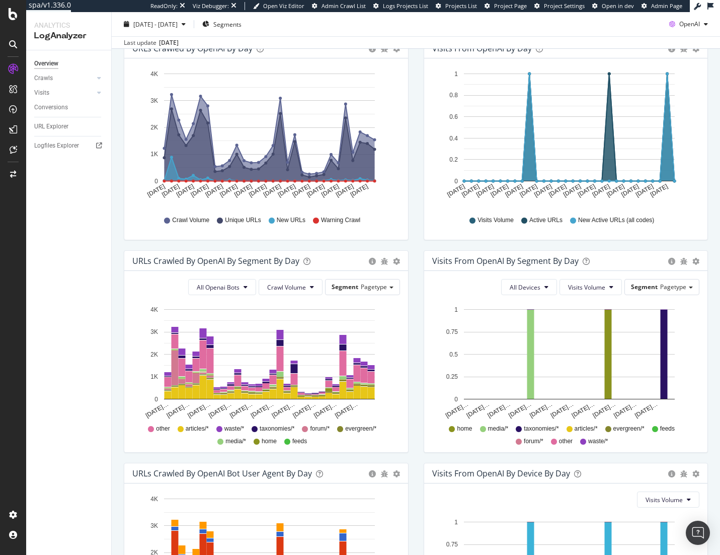
scroll to position [151, 0]
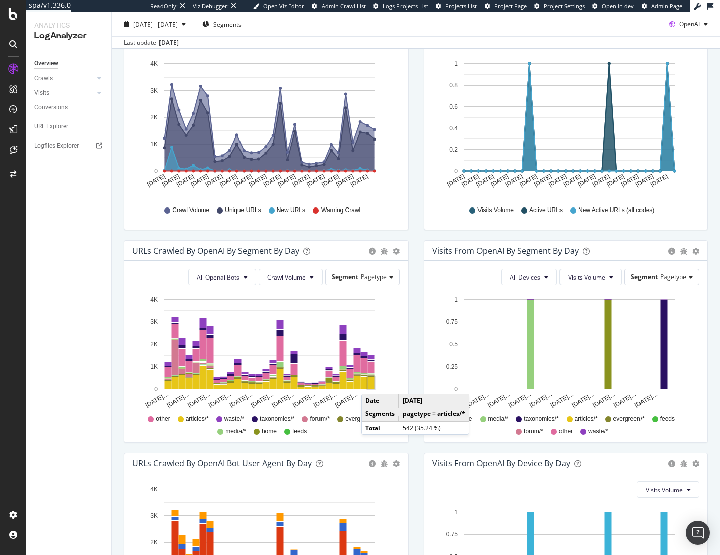
click at [371, 384] on rect "A chart." at bounding box center [371, 383] width 7 height 12
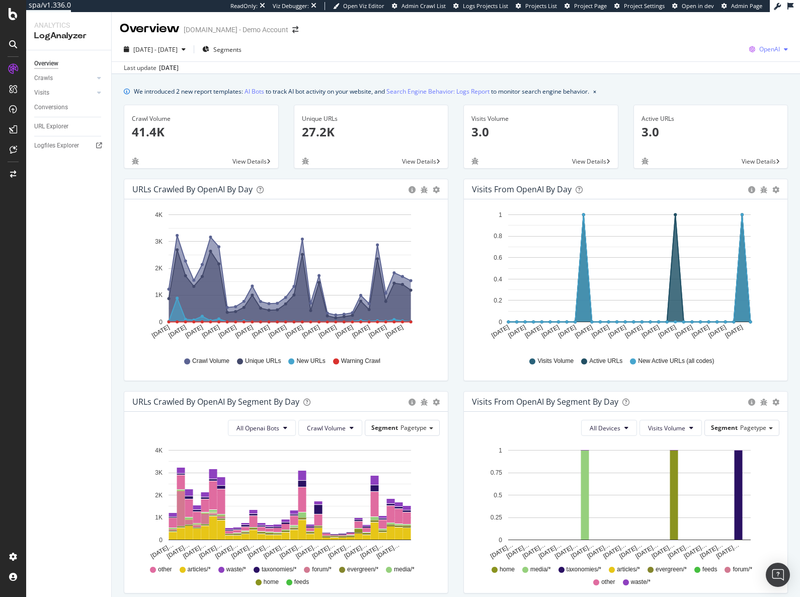
click at [720, 50] on span "OpenAI" at bounding box center [770, 49] width 21 height 9
click at [712, 22] on span "Google" at bounding box center [709, 21] width 37 height 9
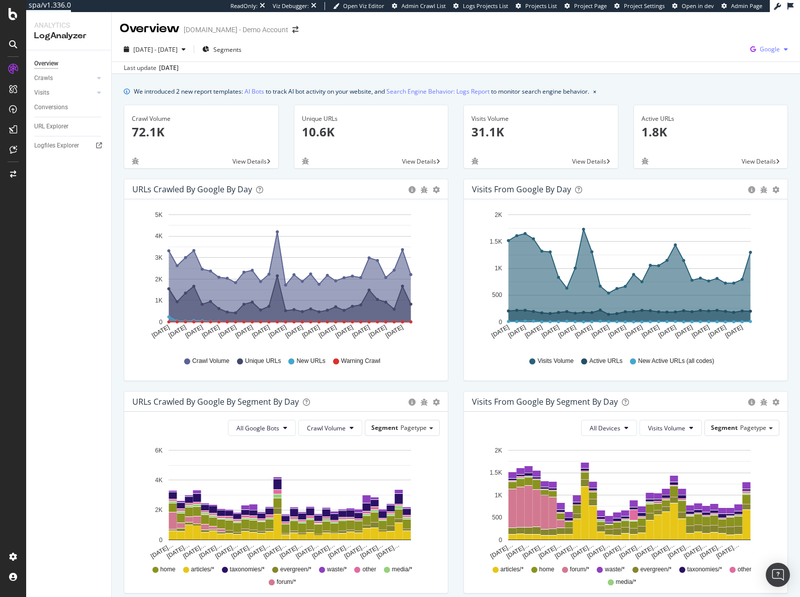
click at [720, 45] on span "Google" at bounding box center [770, 49] width 20 height 9
click at [706, 77] on span "Other AI Bots" at bounding box center [711, 76] width 37 height 9
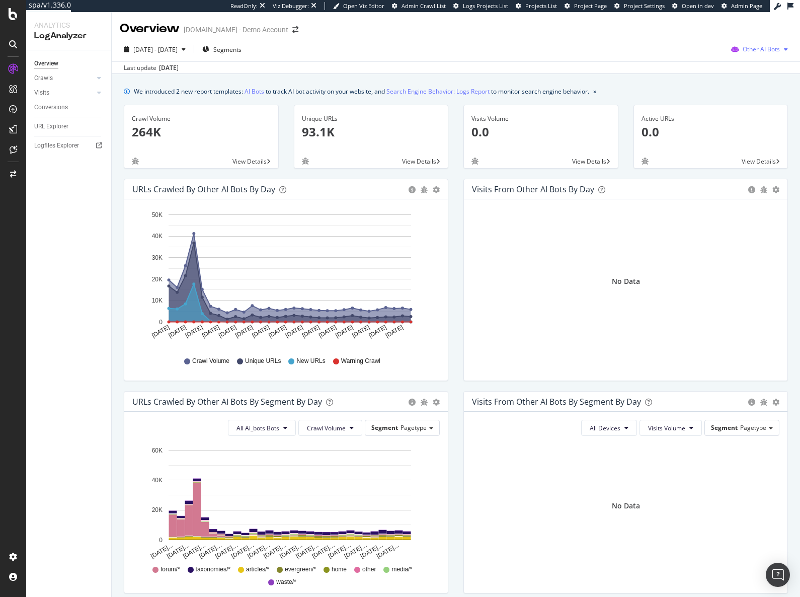
click at [720, 46] on span "Other AI Bots" at bounding box center [761, 49] width 37 height 9
click at [720, 106] on span "OpenAI" at bounding box center [762, 106] width 39 height 9
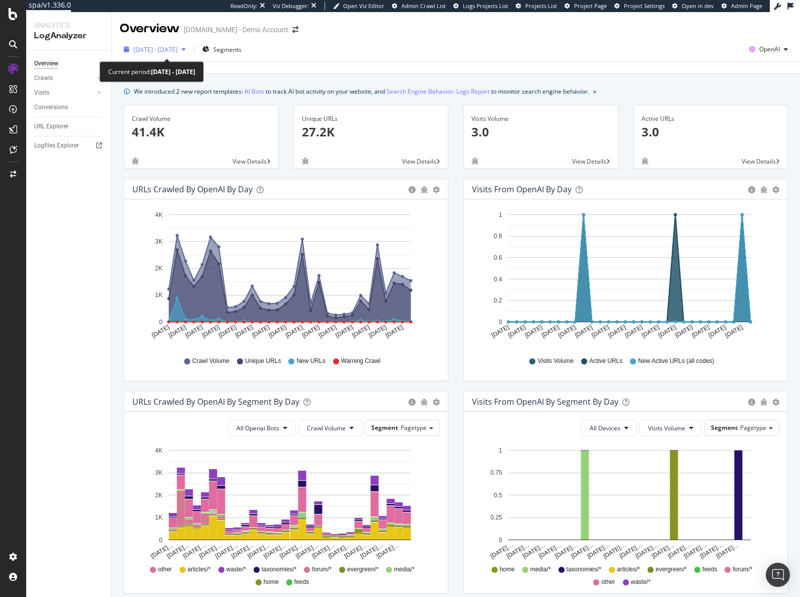
click at [154, 56] on div "[DATE] - [DATE]" at bounding box center [155, 49] width 70 height 15
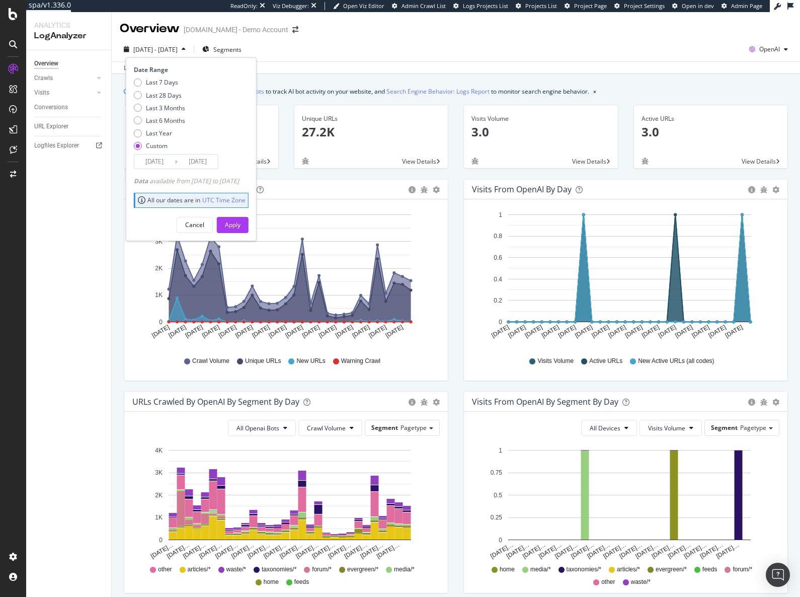
click at [375, 53] on div "[DATE] - [DATE] Segments Date Range Last 7 Days Last 28 Days Last 3 Months Last…" at bounding box center [456, 51] width 689 height 20
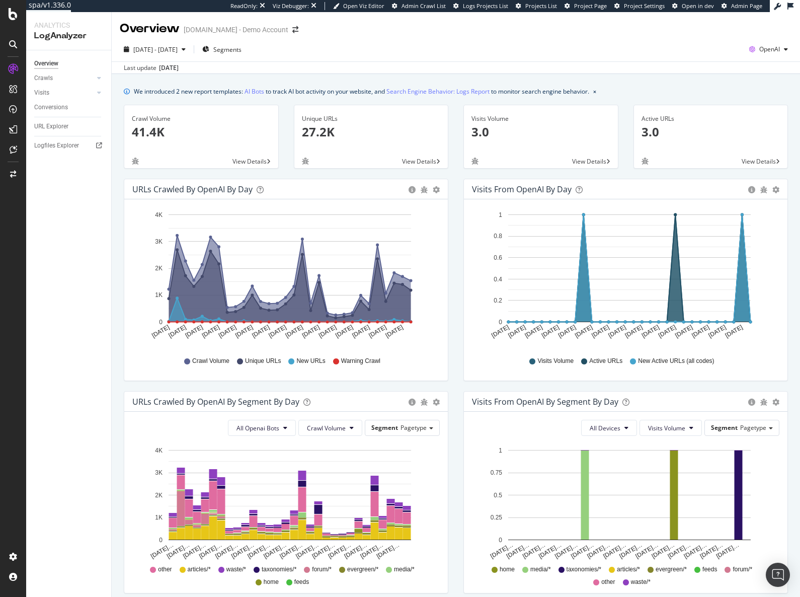
click at [458, 301] on div "Visits from OpenAI by day Area Table Hold CTRL while clicking to filter the rep…" at bounding box center [626, 285] width 340 height 212
click at [720, 42] on div "OpenAI" at bounding box center [768, 49] width 47 height 15
click at [710, 15] on div "Google" at bounding box center [701, 21] width 69 height 15
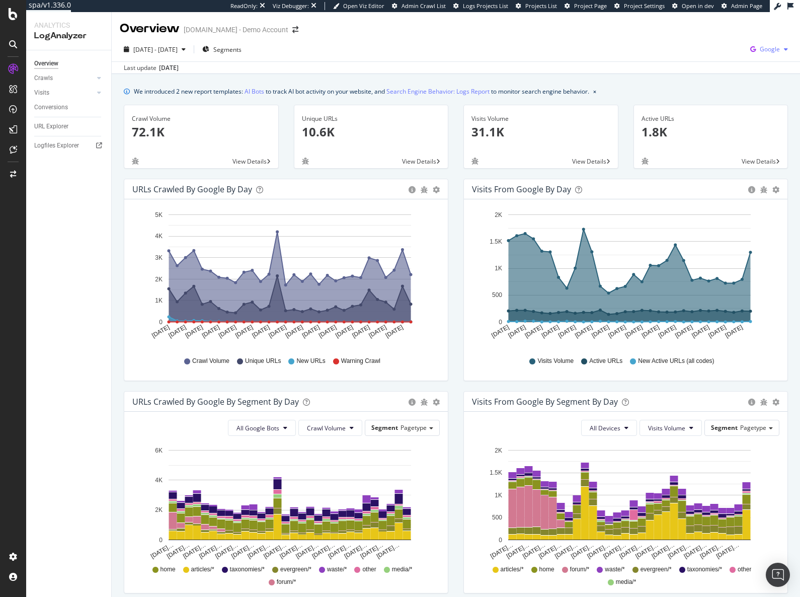
click at [720, 49] on span "Google" at bounding box center [770, 49] width 20 height 9
click at [706, 61] on span "OpenAI" at bounding box center [711, 58] width 37 height 9
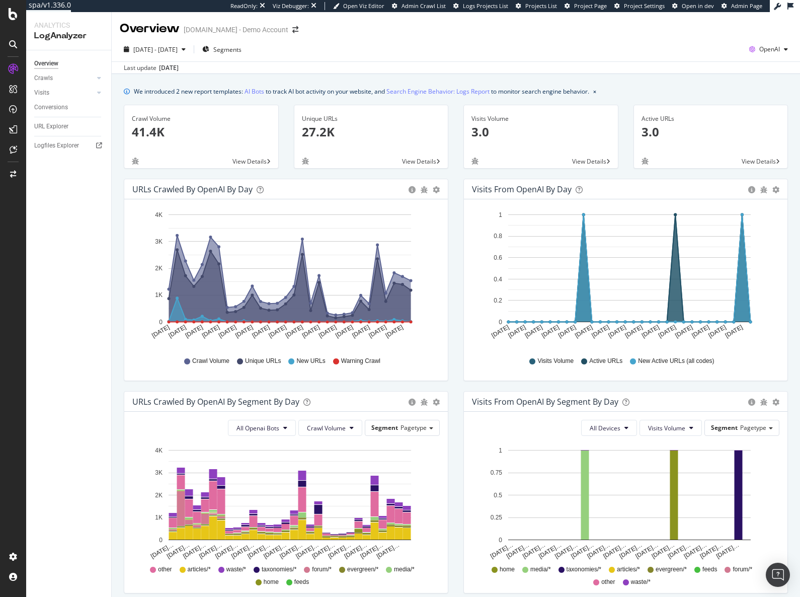
click at [626, 61] on div "[DATE] - [DATE] Segments OpenAI" at bounding box center [456, 51] width 689 height 20
